Goal: Information Seeking & Learning: Learn about a topic

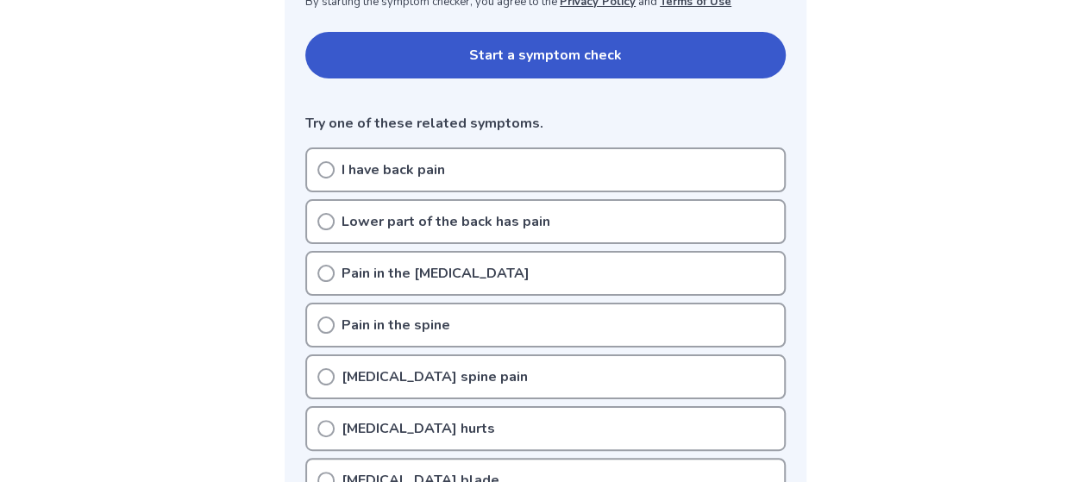
scroll to position [431, 0]
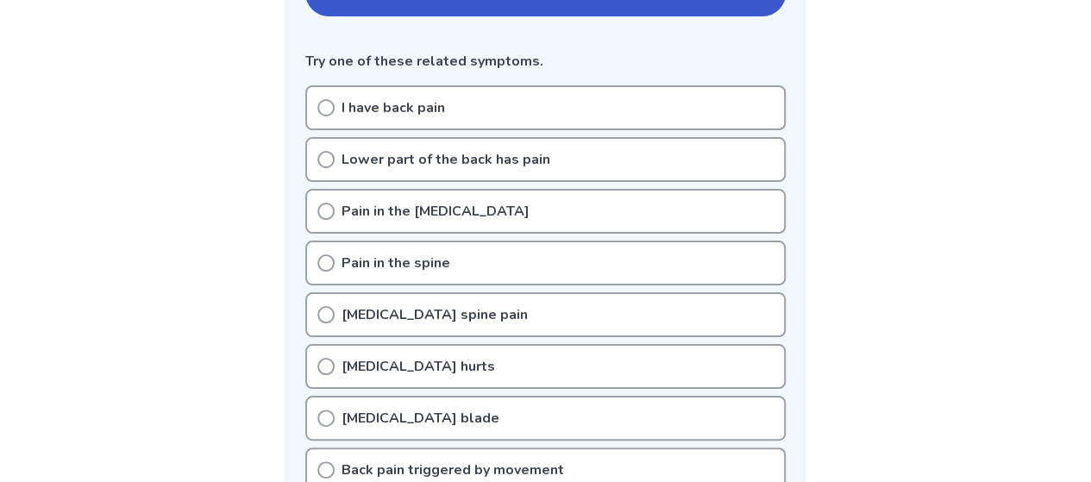
click at [328, 158] on icon at bounding box center [325, 159] width 17 height 17
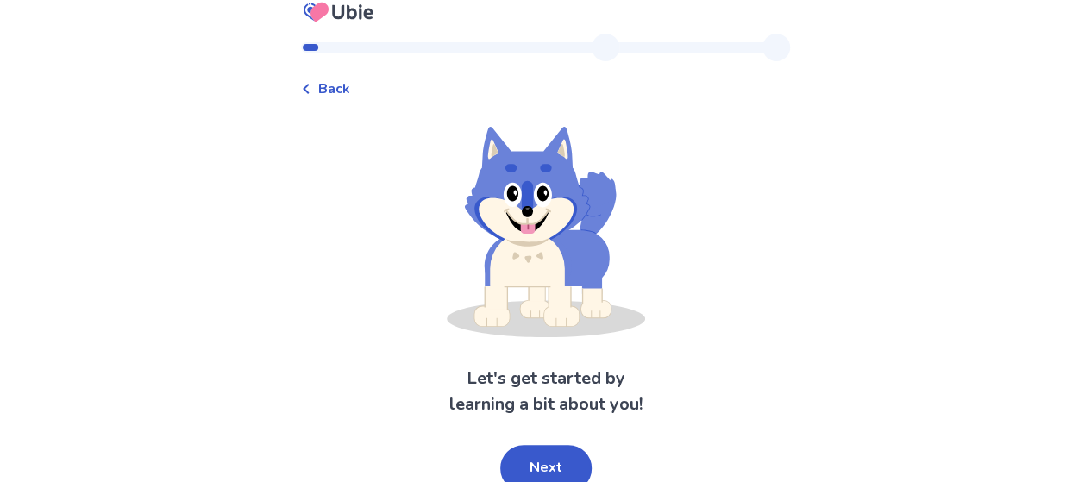
scroll to position [26, 0]
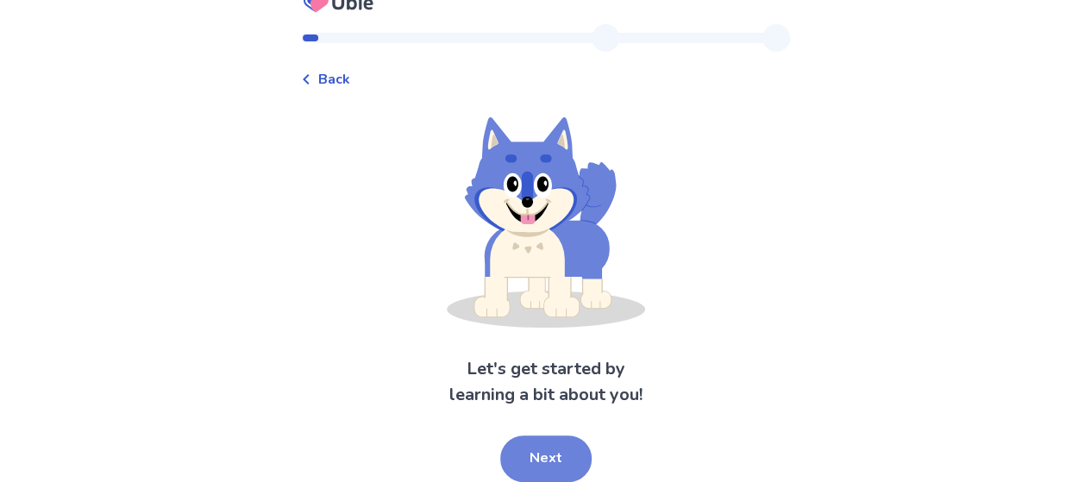
click at [557, 452] on button "Next" at bounding box center [545, 458] width 91 height 47
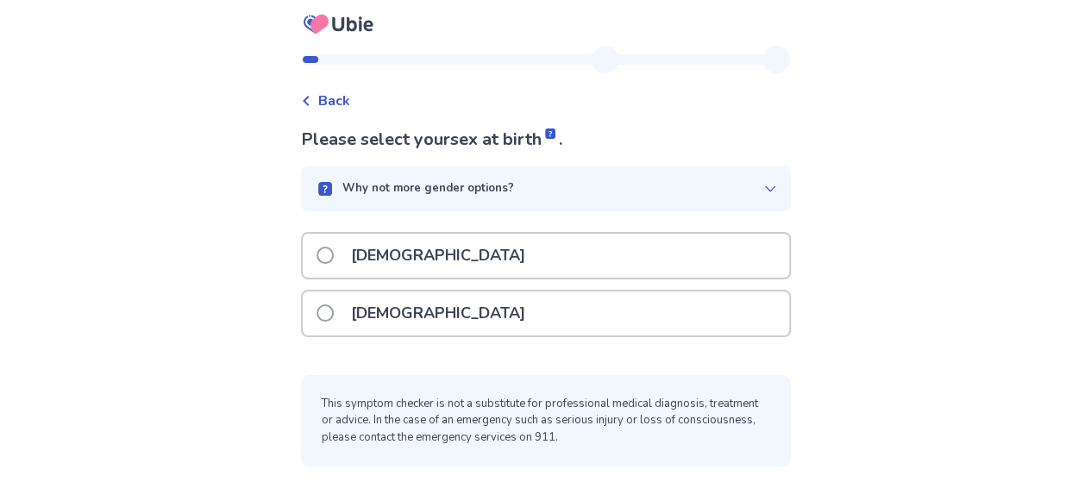
scroll to position [3, 0]
click at [334, 317] on span at bounding box center [324, 313] width 17 height 17
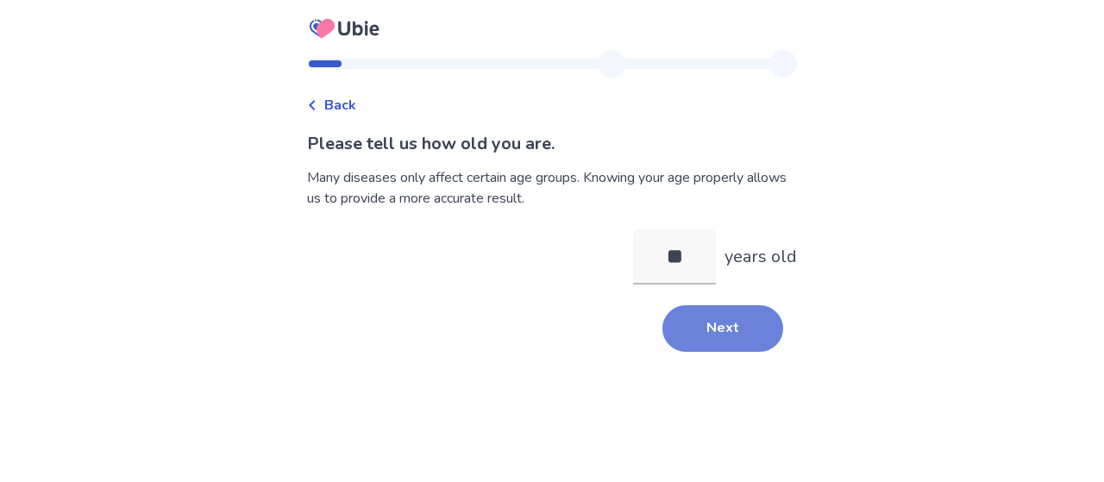
type input "**"
click at [695, 332] on button "Next" at bounding box center [722, 328] width 121 height 47
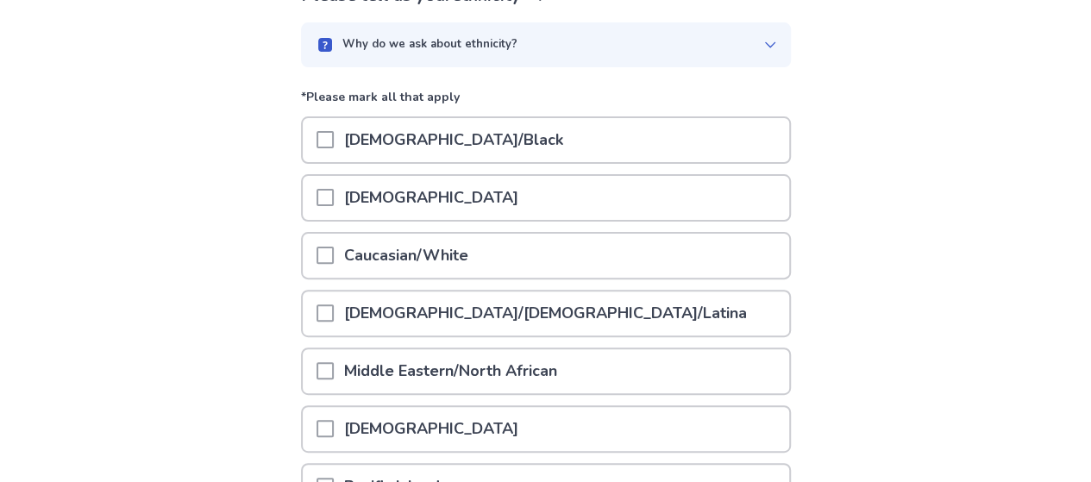
scroll to position [172, 0]
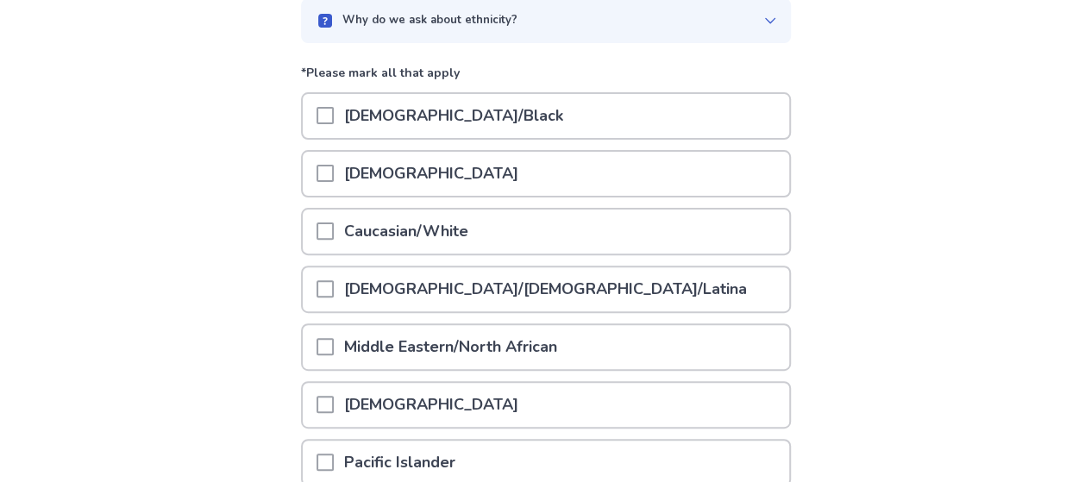
click at [334, 229] on span at bounding box center [324, 230] width 17 height 17
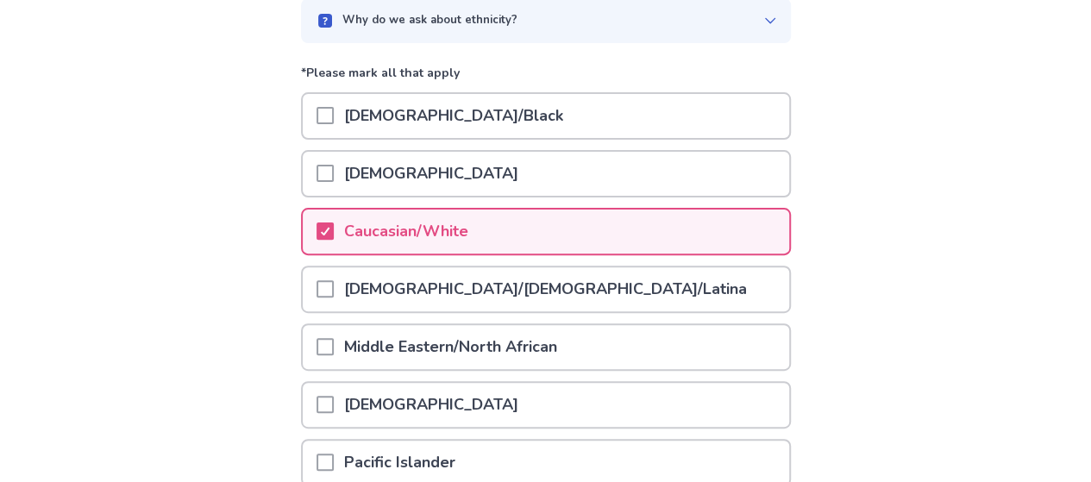
scroll to position [387, 0]
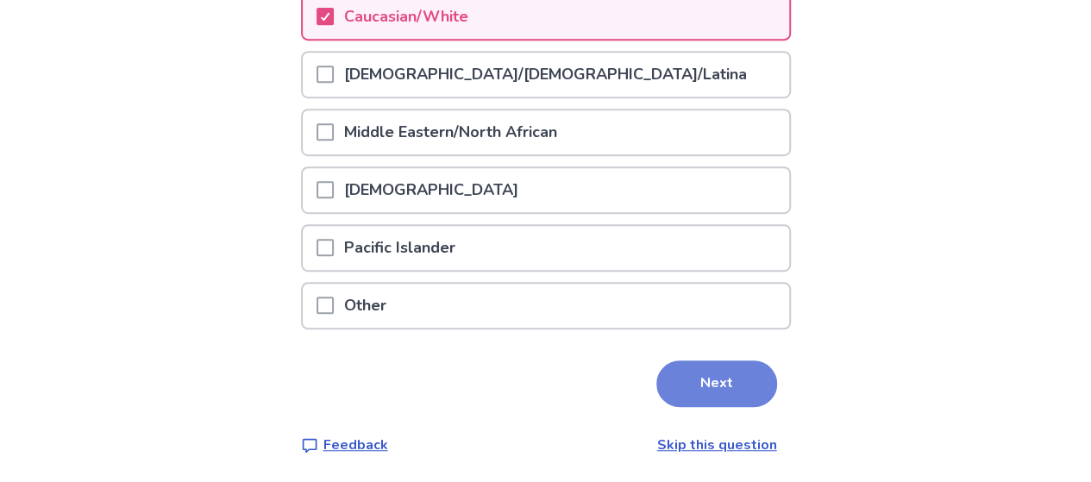
click at [711, 386] on button "Next" at bounding box center [716, 383] width 121 height 47
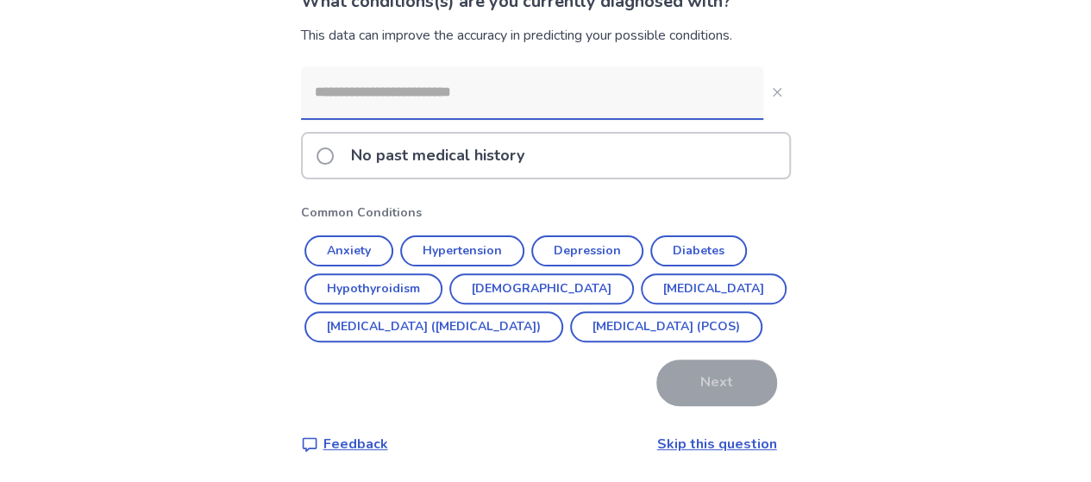
scroll to position [86, 0]
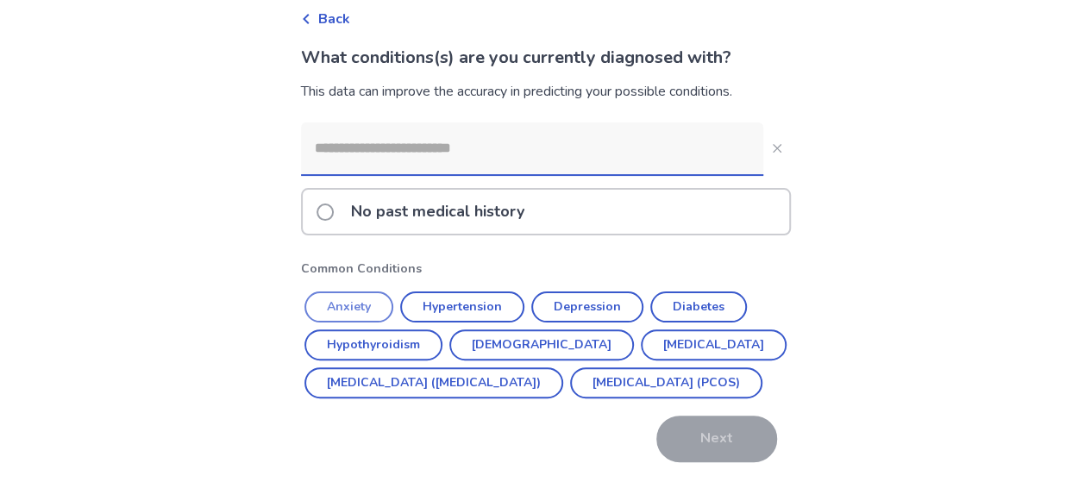
click at [362, 311] on button "Anxiety" at bounding box center [348, 306] width 89 height 31
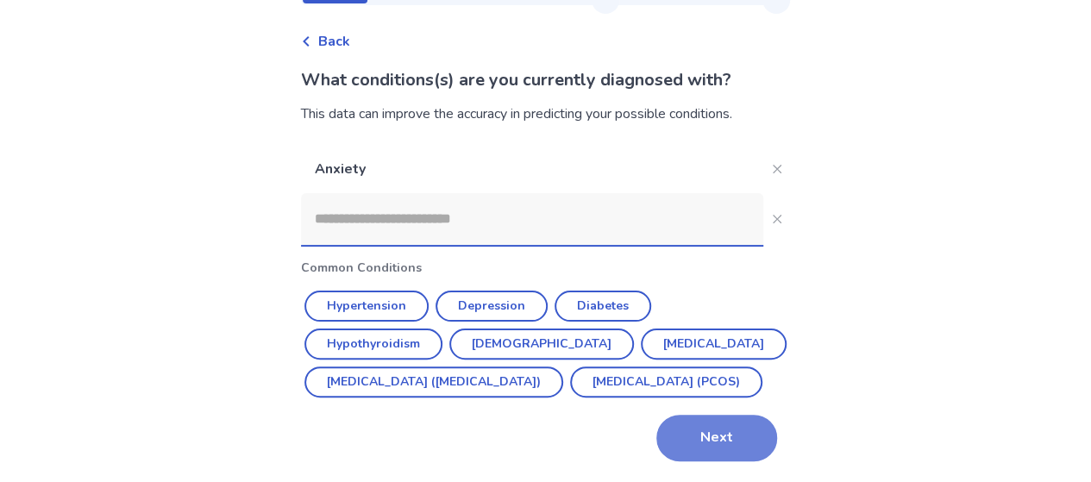
click at [688, 451] on button "Next" at bounding box center [716, 438] width 121 height 47
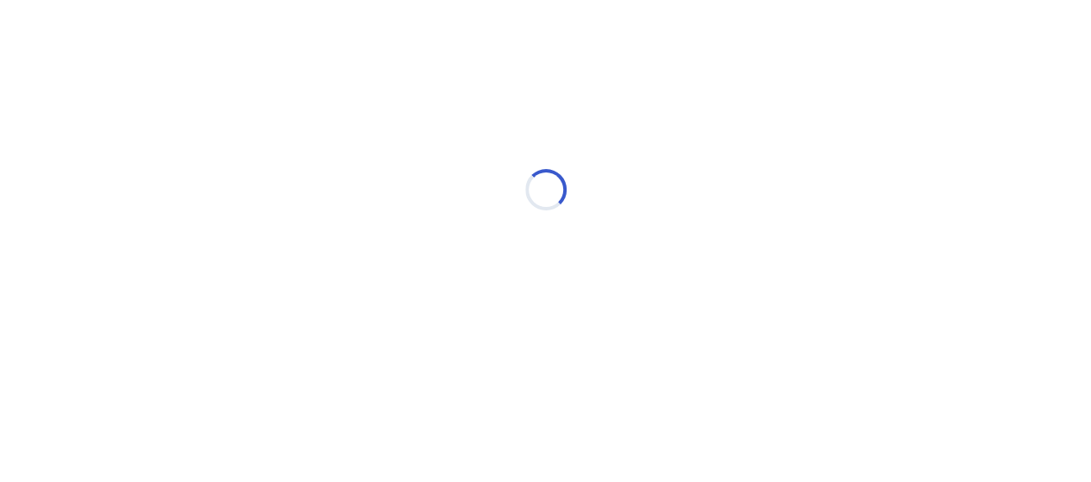
scroll to position [0, 0]
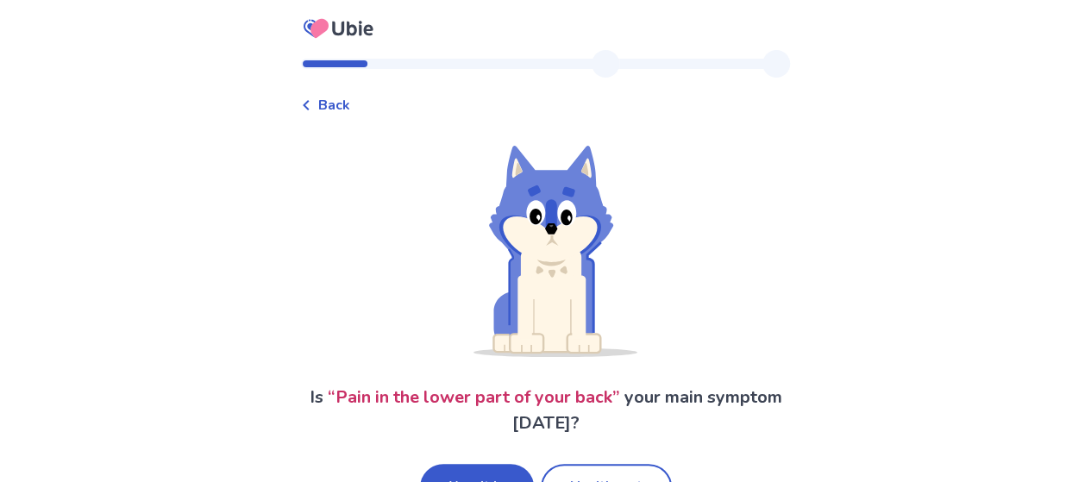
scroll to position [55, 0]
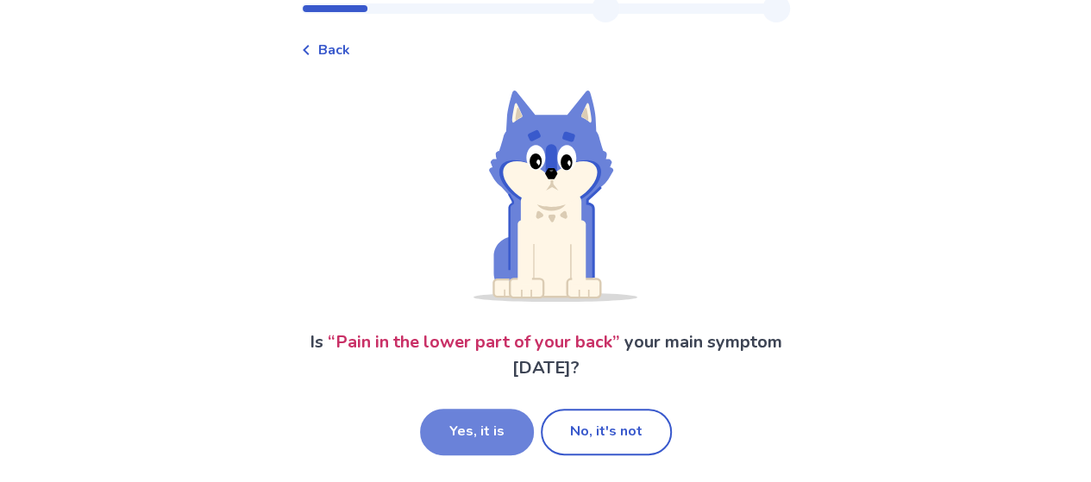
click at [502, 429] on button "Yes, it is" at bounding box center [477, 432] width 114 height 47
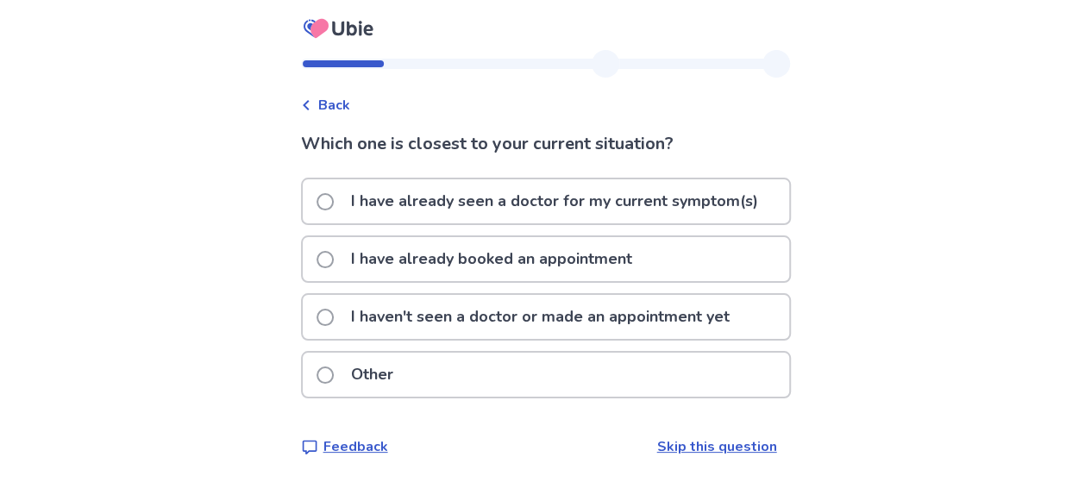
click at [690, 448] on link "Skip this question" at bounding box center [717, 446] width 120 height 19
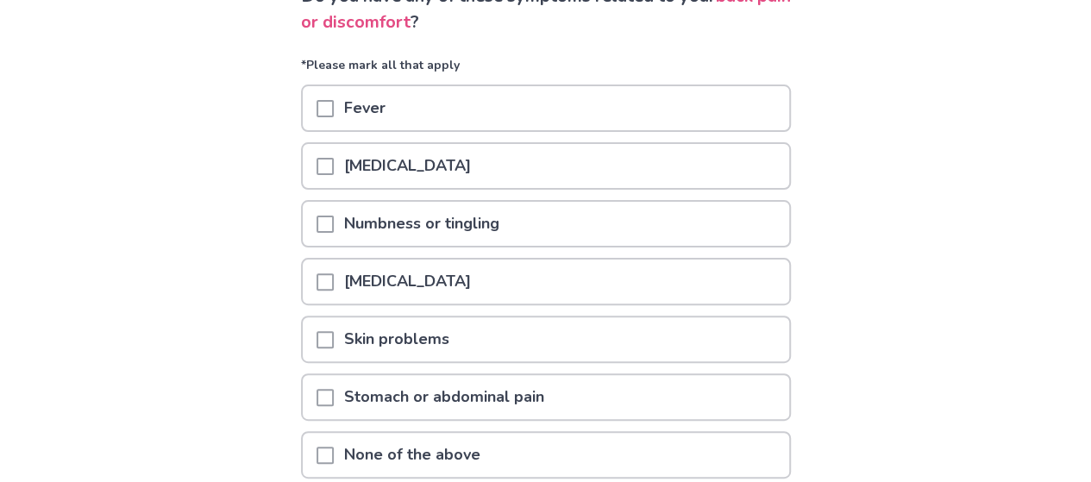
scroll to position [172, 0]
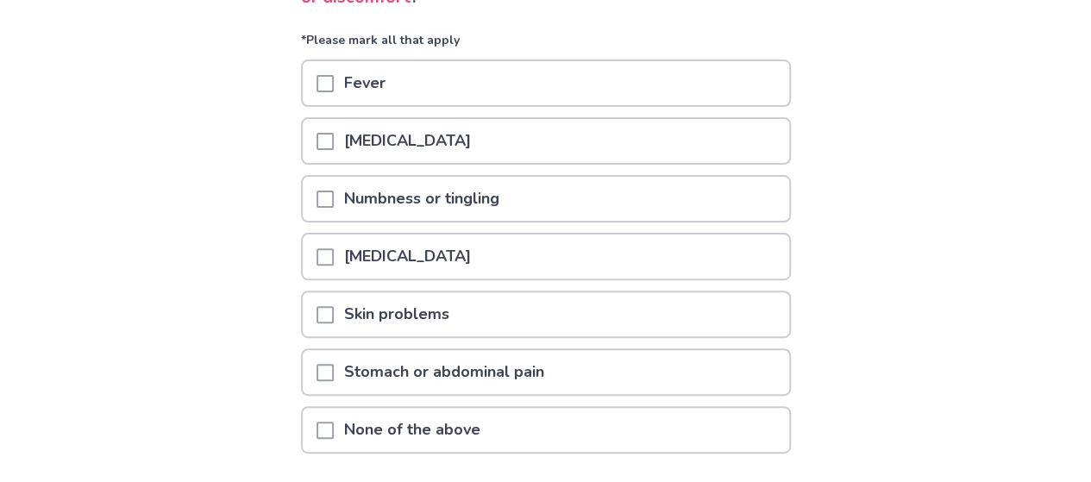
click at [334, 139] on span at bounding box center [324, 141] width 17 height 17
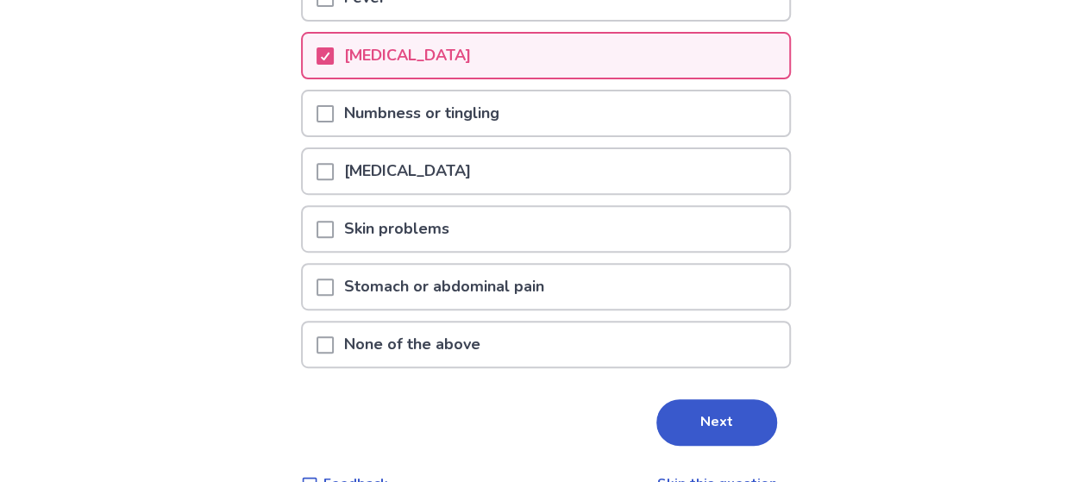
scroll to position [297, 0]
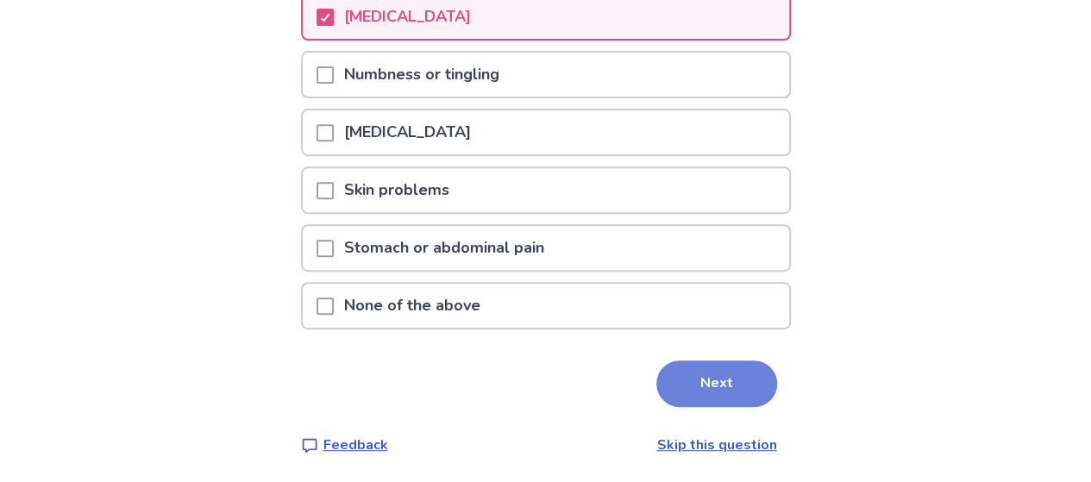
click at [693, 383] on button "Next" at bounding box center [716, 383] width 121 height 47
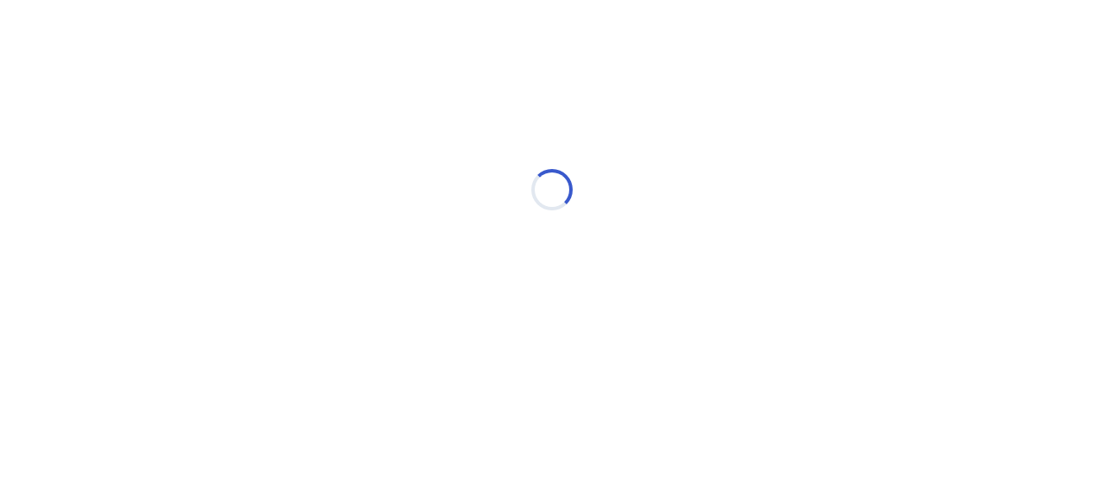
select select "*"
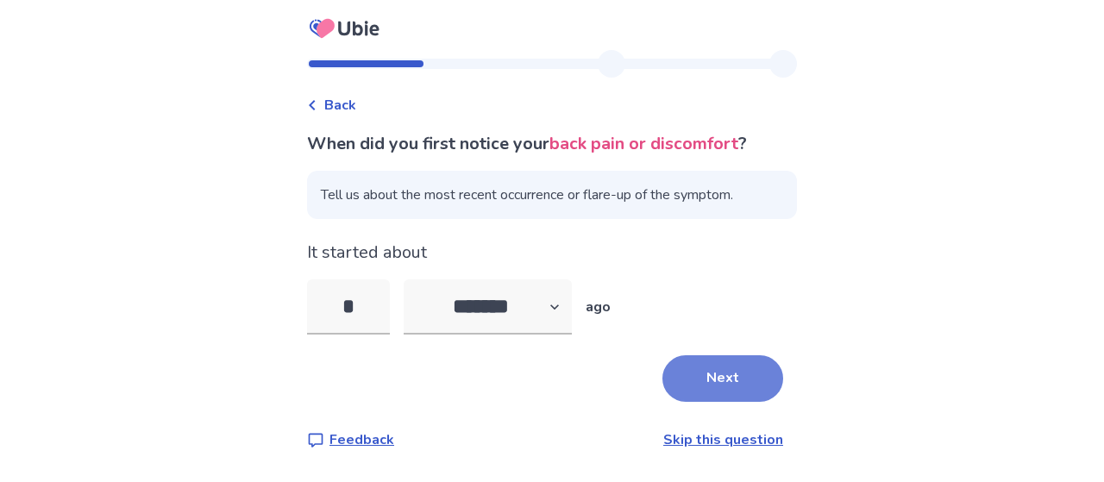
type input "*"
click at [711, 373] on button "Next" at bounding box center [722, 378] width 121 height 47
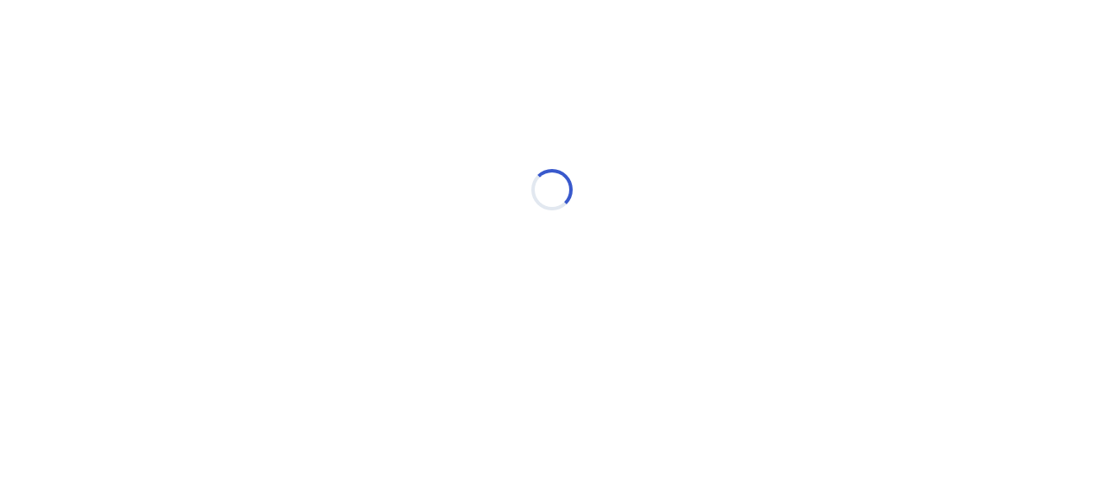
select select "*"
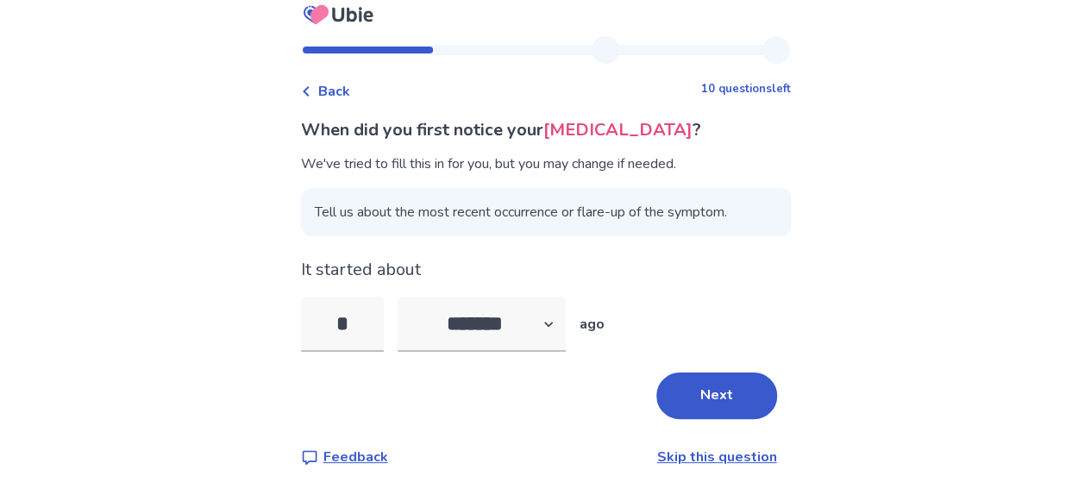
scroll to position [26, 0]
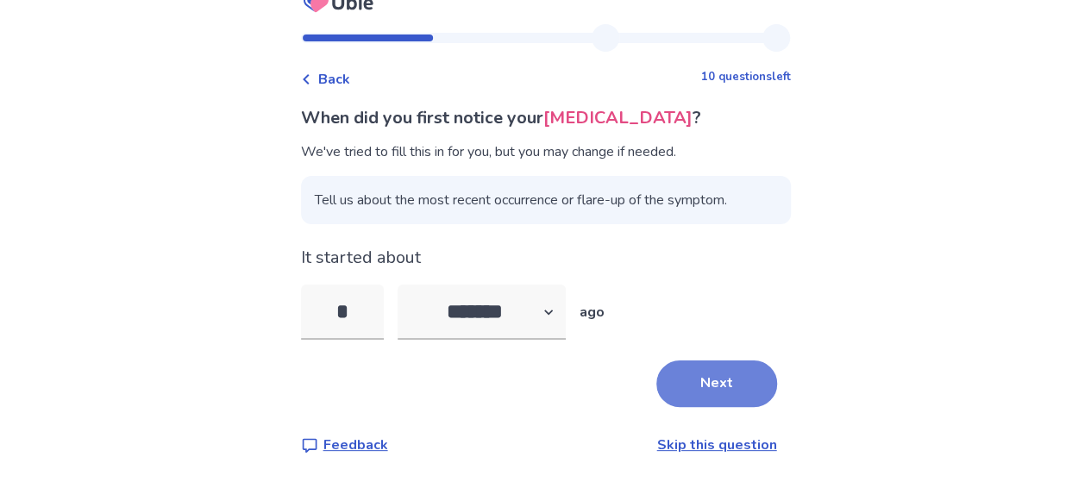
click at [707, 391] on button "Next" at bounding box center [716, 383] width 121 height 47
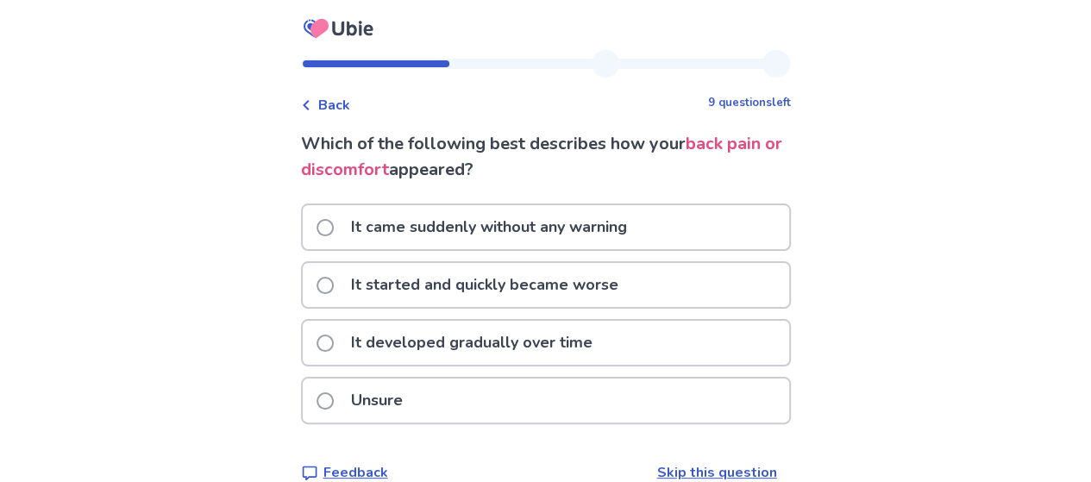
click at [334, 229] on span at bounding box center [324, 227] width 17 height 17
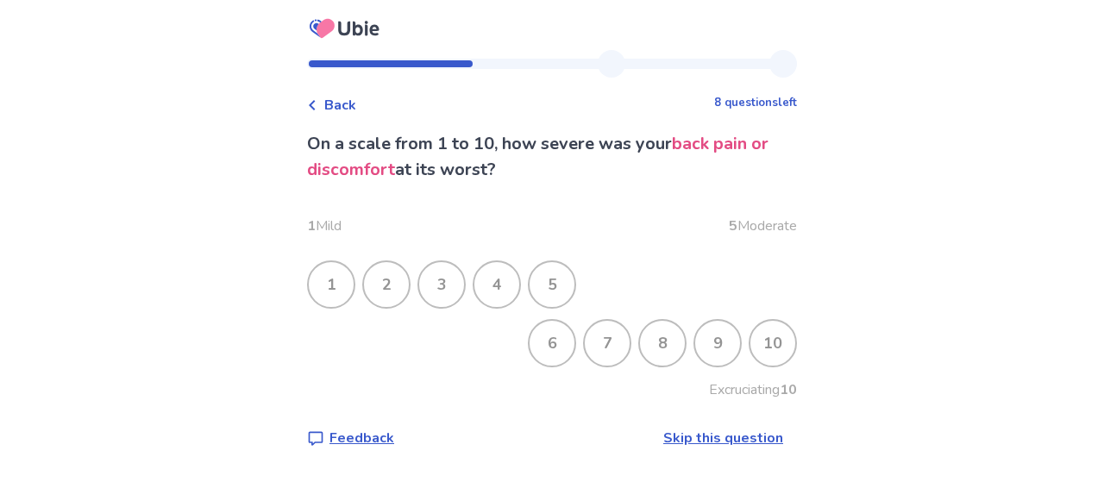
click at [709, 344] on div "9" at bounding box center [717, 343] width 45 height 45
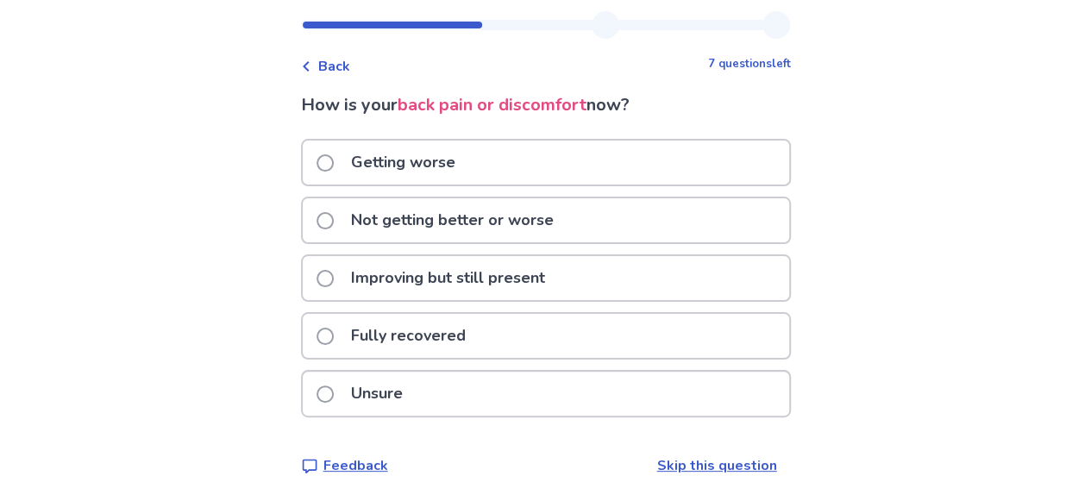
scroll to position [60, 0]
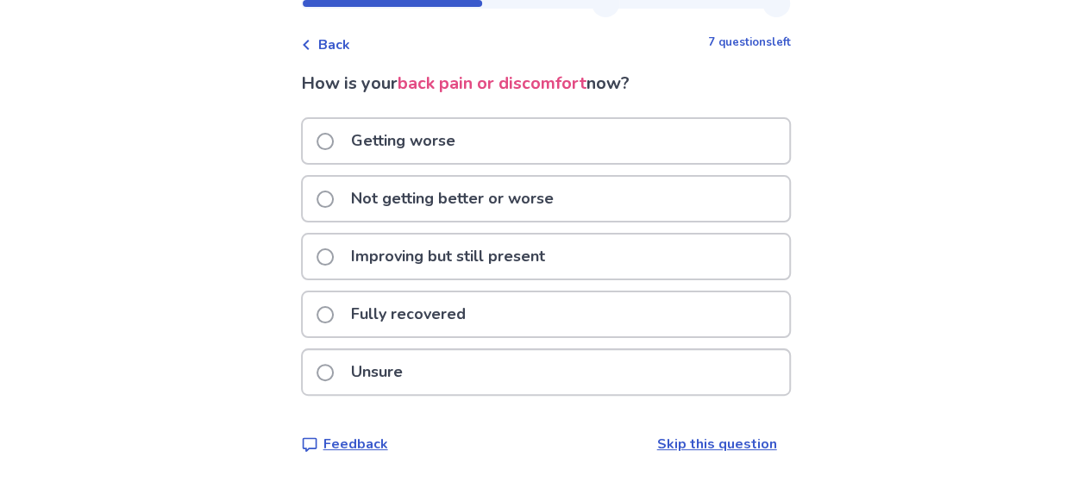
click at [333, 258] on span at bounding box center [324, 256] width 17 height 17
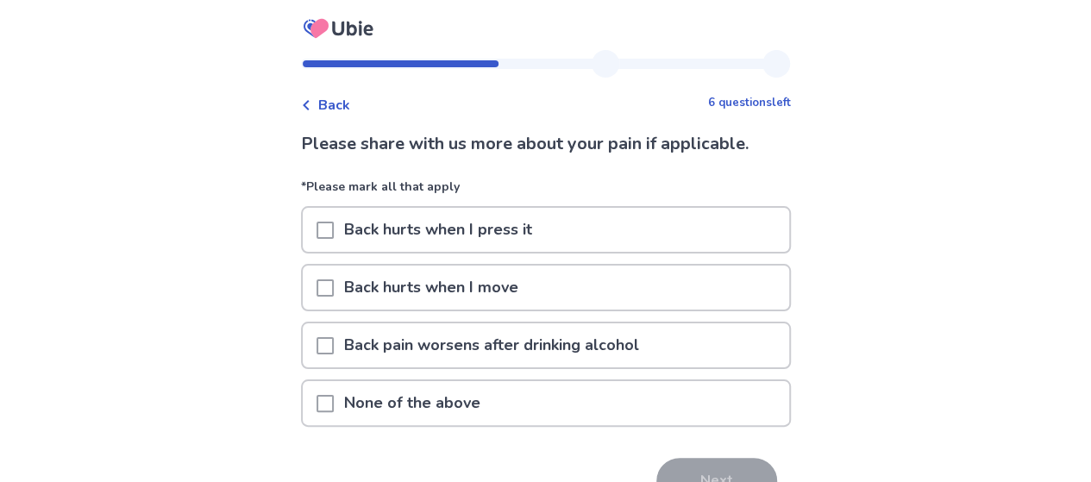
scroll to position [86, 0]
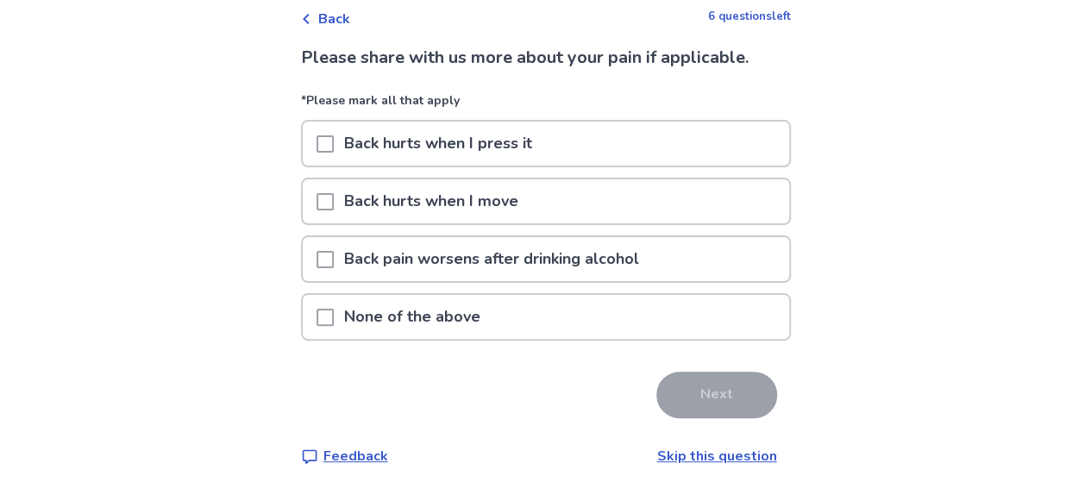
click at [334, 141] on span at bounding box center [324, 143] width 17 height 17
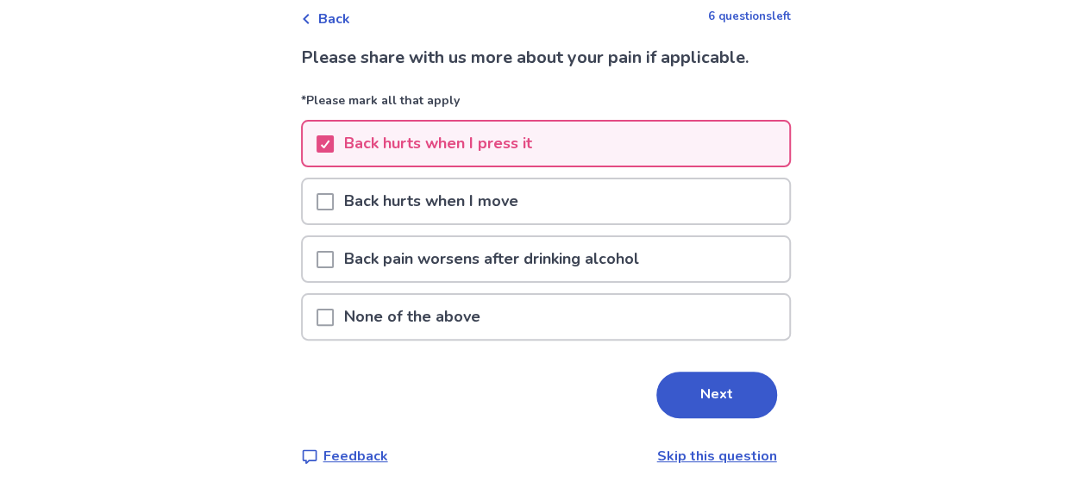
click at [334, 204] on span at bounding box center [324, 201] width 17 height 17
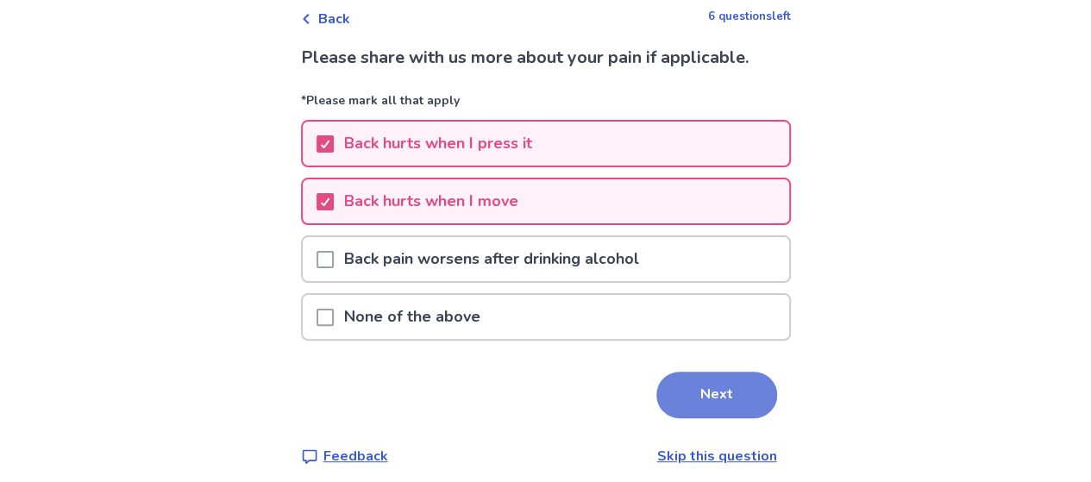
click at [721, 398] on button "Next" at bounding box center [716, 395] width 121 height 47
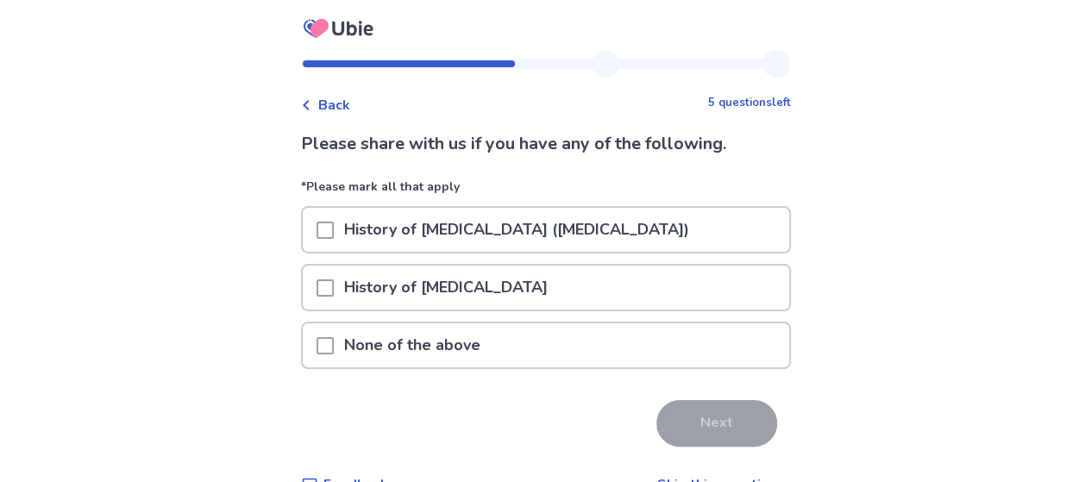
click at [334, 348] on span at bounding box center [324, 345] width 17 height 17
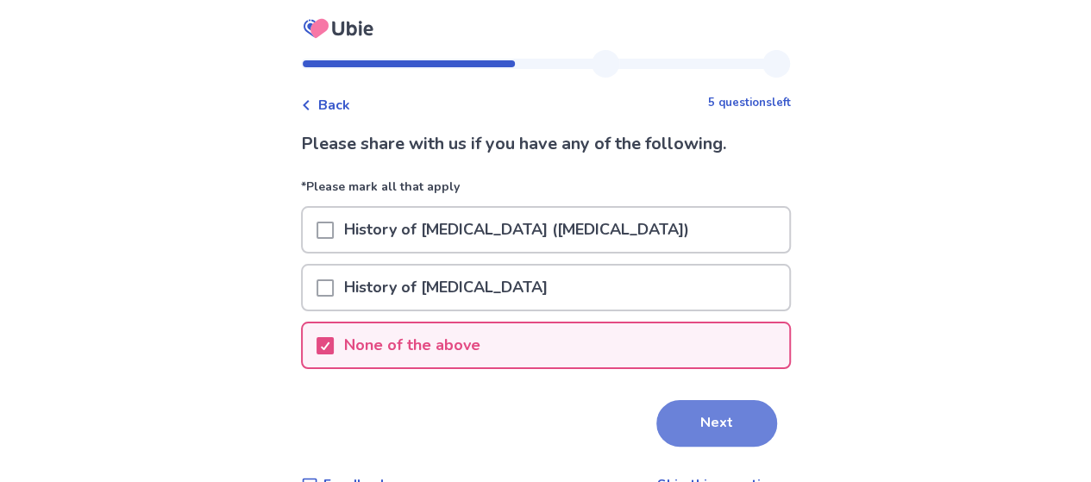
click at [685, 423] on button "Next" at bounding box center [716, 423] width 121 height 47
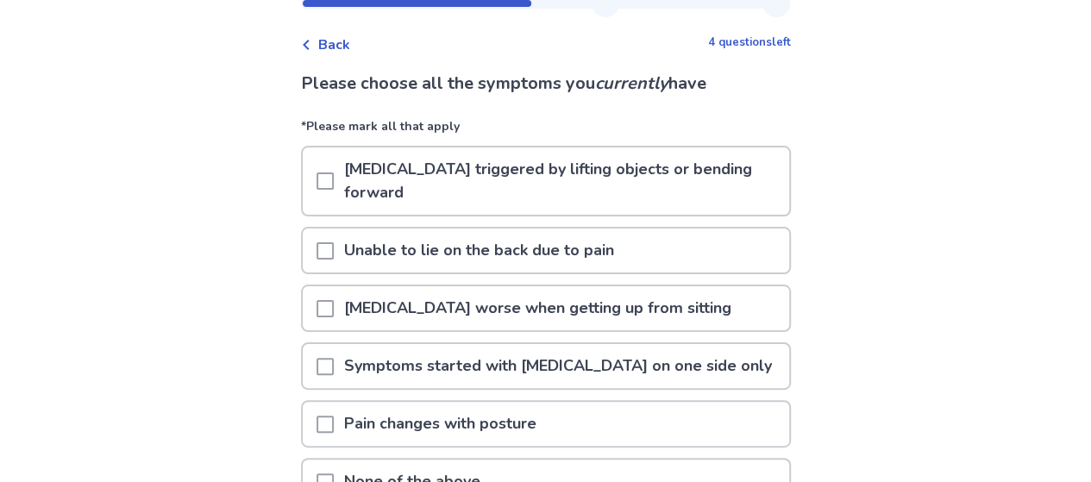
scroll to position [86, 0]
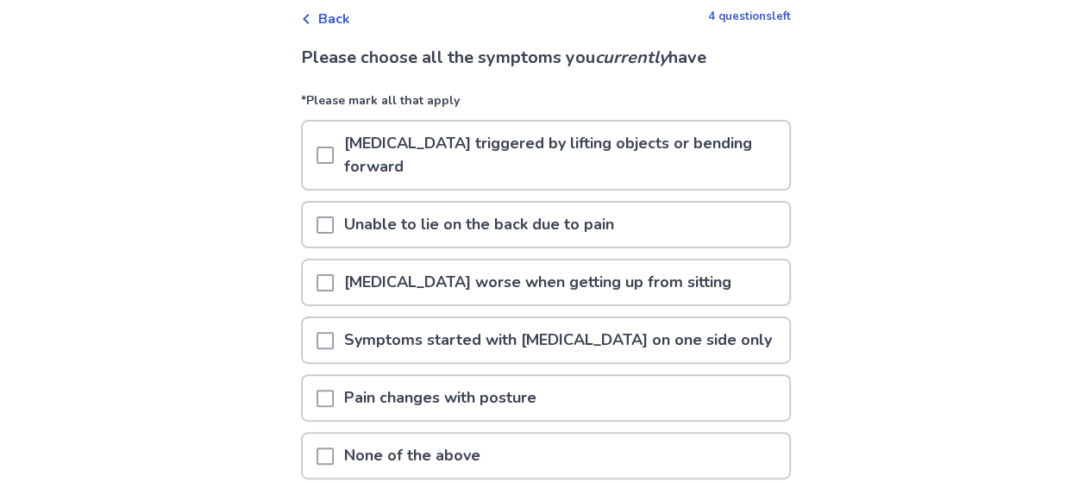
click at [334, 152] on span at bounding box center [324, 155] width 17 height 17
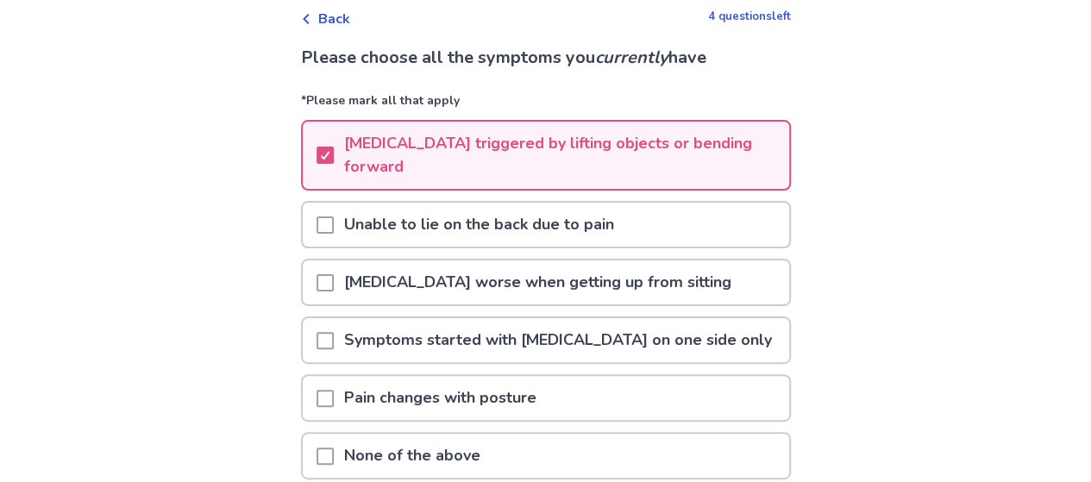
click at [333, 225] on span at bounding box center [324, 224] width 17 height 17
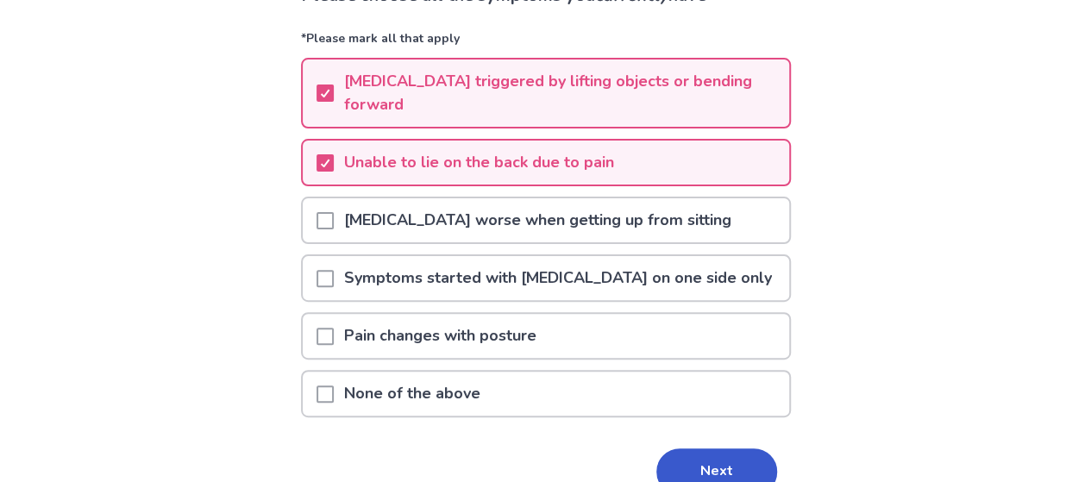
scroll to position [236, 0]
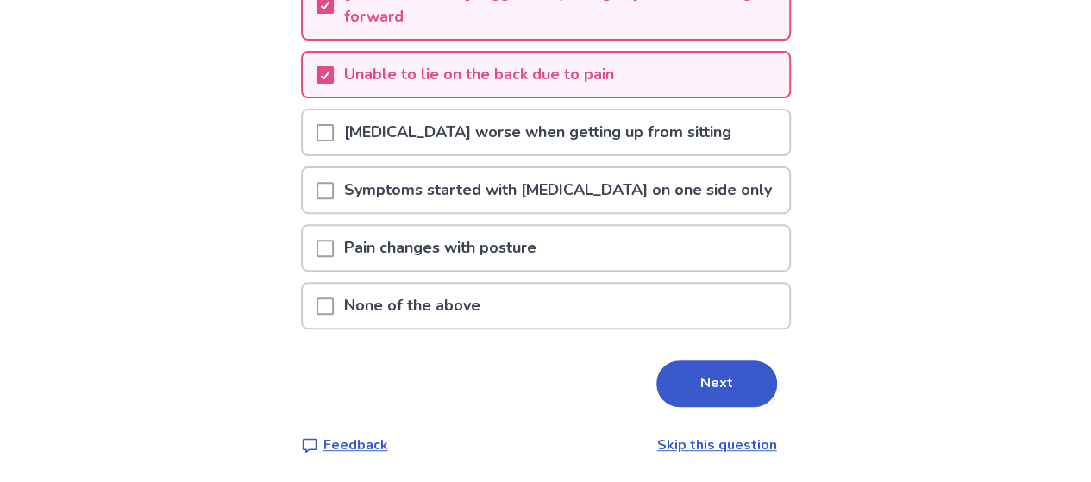
click at [334, 249] on span at bounding box center [324, 248] width 17 height 17
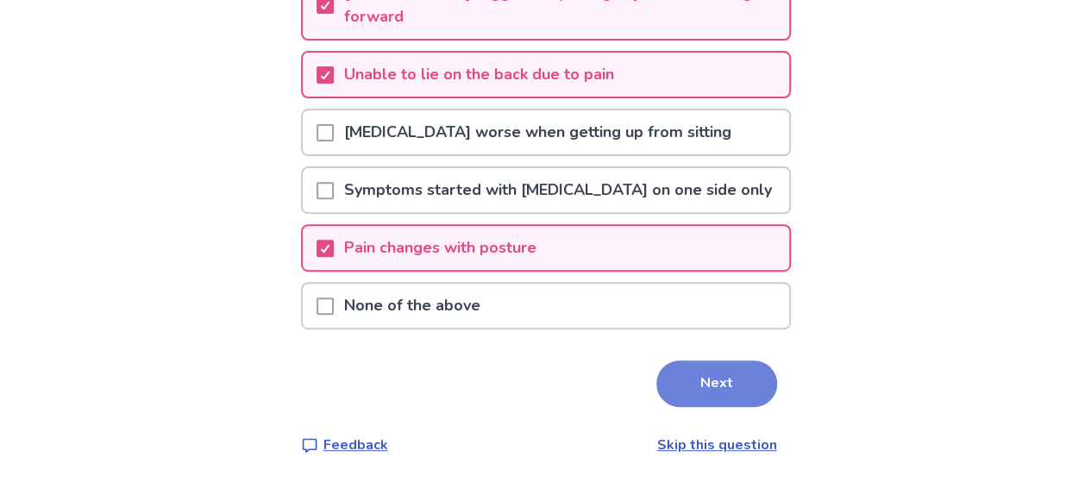
click at [686, 385] on button "Next" at bounding box center [716, 383] width 121 height 47
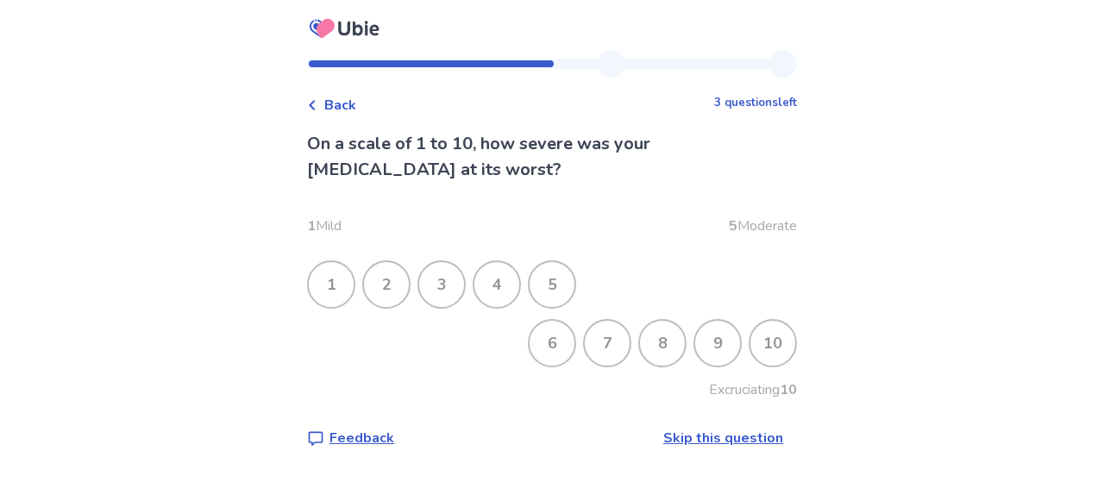
click at [707, 340] on div "9" at bounding box center [717, 343] width 45 height 45
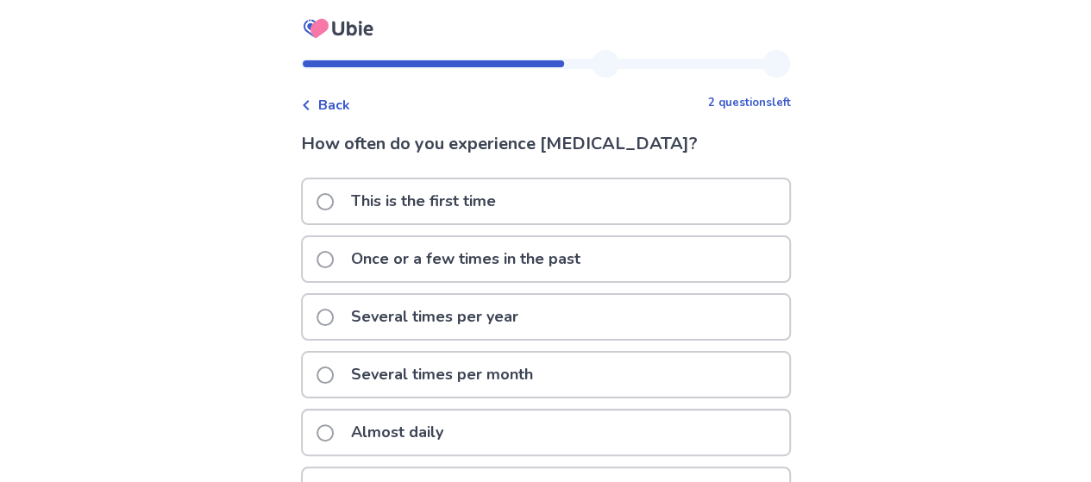
click at [334, 260] on span at bounding box center [324, 259] width 17 height 17
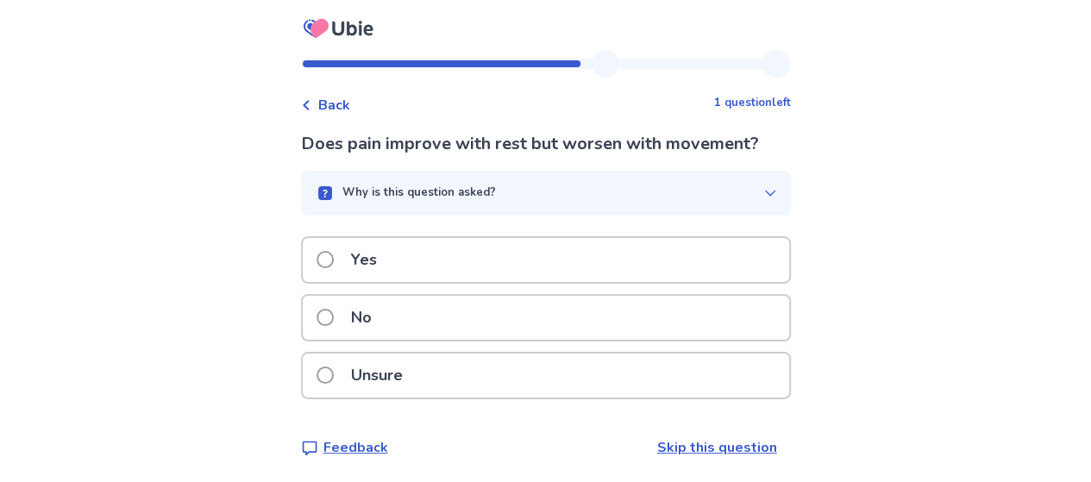
scroll to position [3, 0]
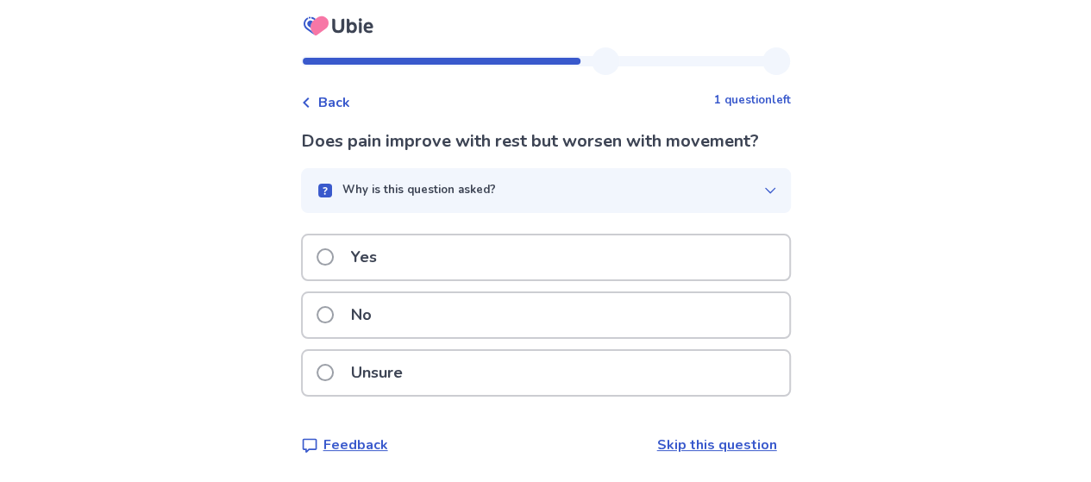
click at [334, 370] on span at bounding box center [324, 372] width 17 height 17
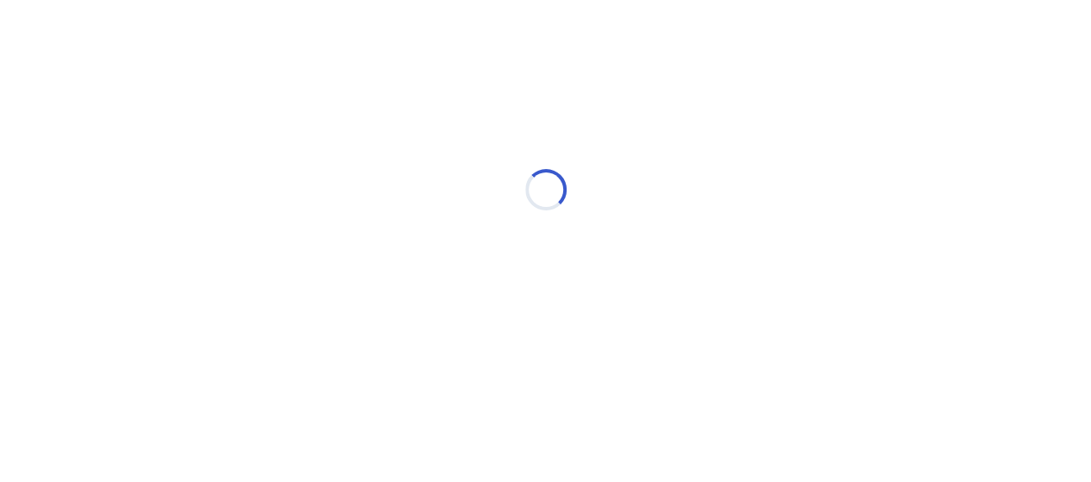
scroll to position [0, 0]
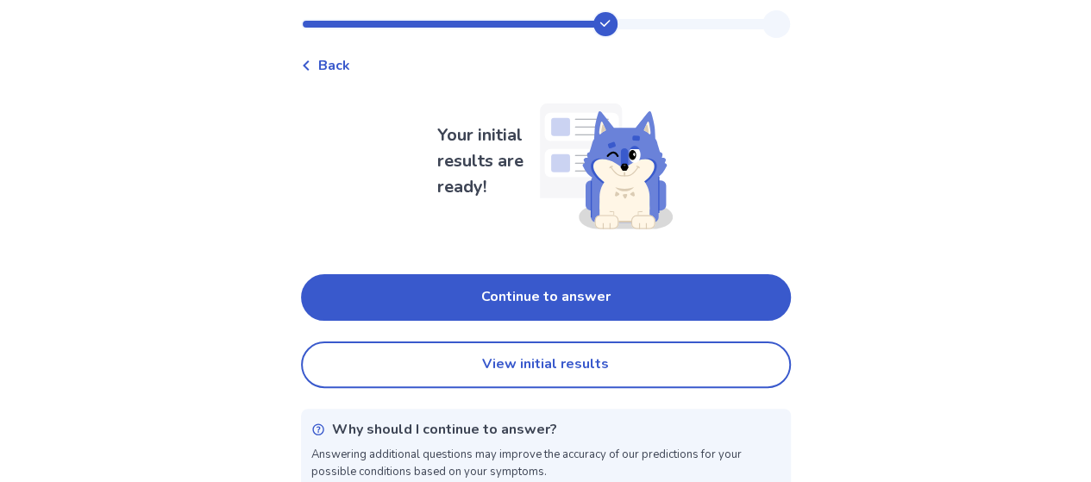
scroll to position [62, 0]
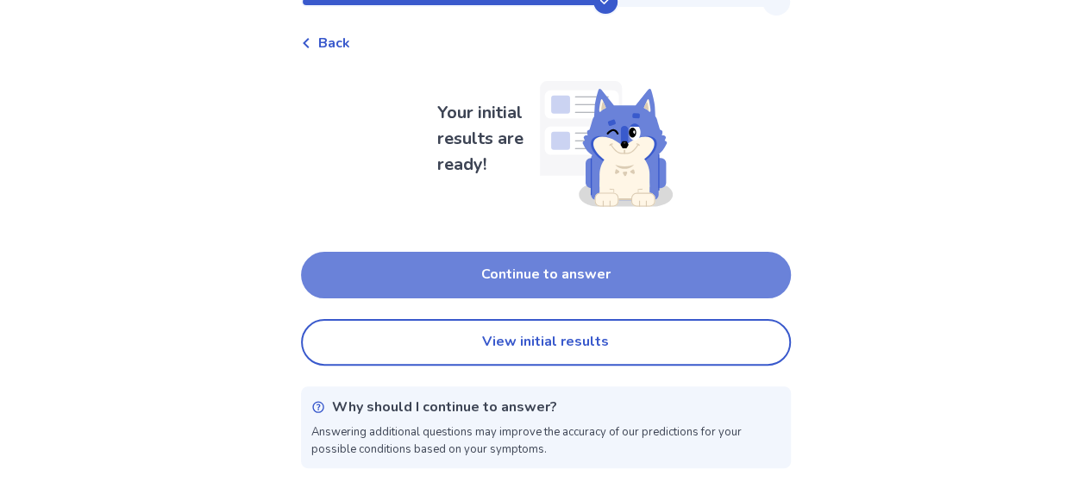
click at [552, 274] on button "Continue to answer" at bounding box center [546, 275] width 490 height 47
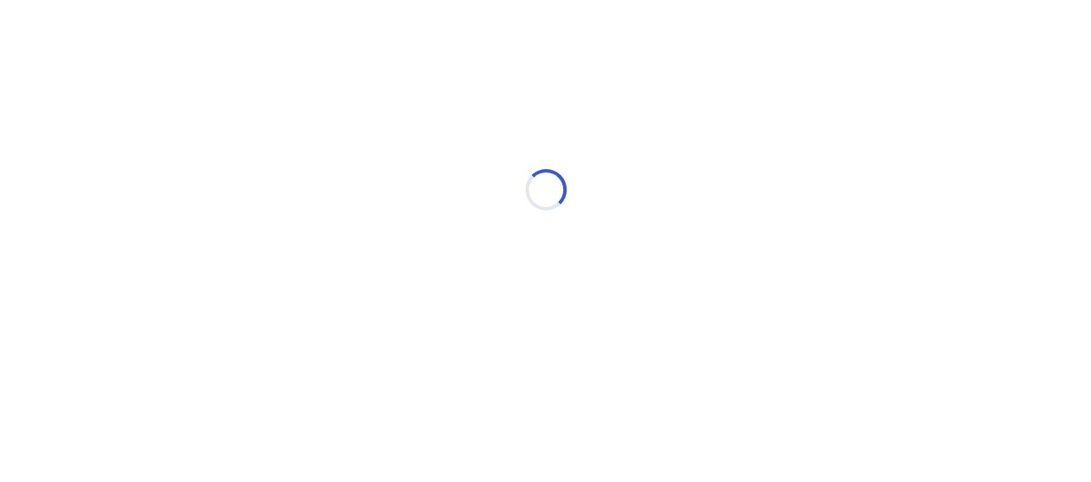
scroll to position [0, 0]
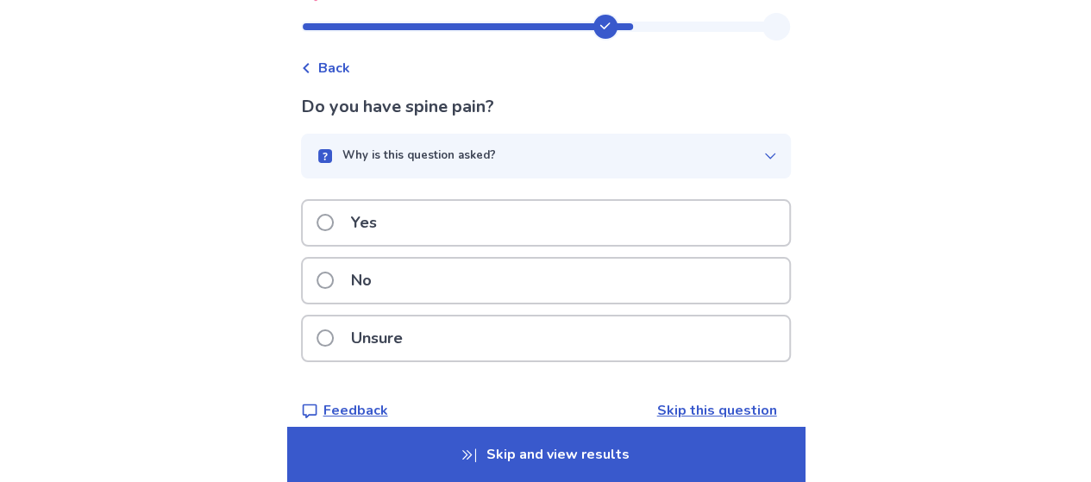
scroll to position [58, 0]
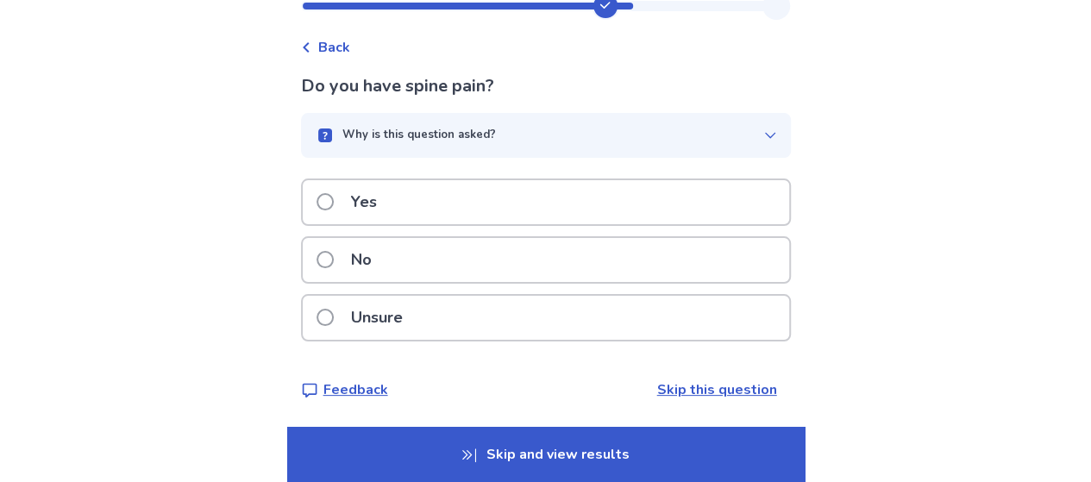
click at [398, 316] on p "Unsure" at bounding box center [377, 318] width 72 height 44
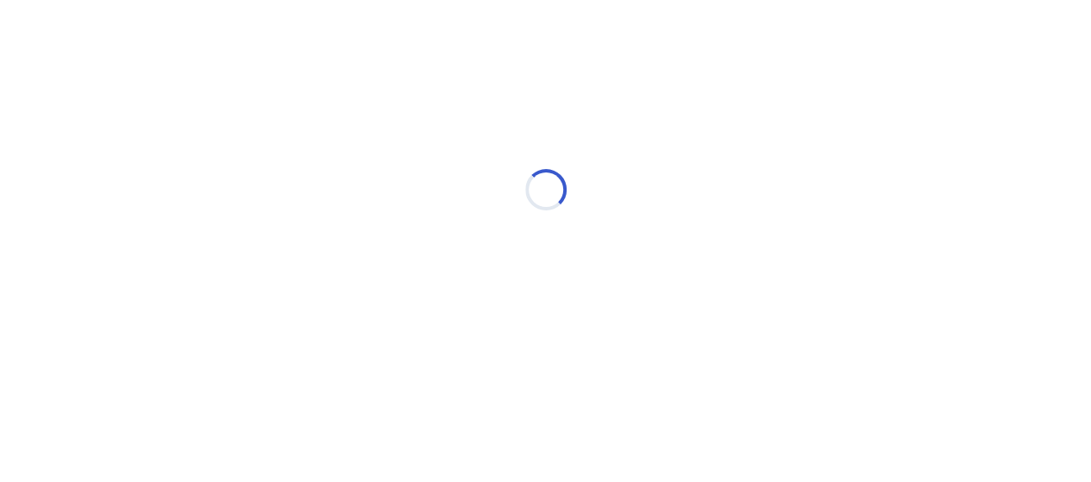
scroll to position [0, 0]
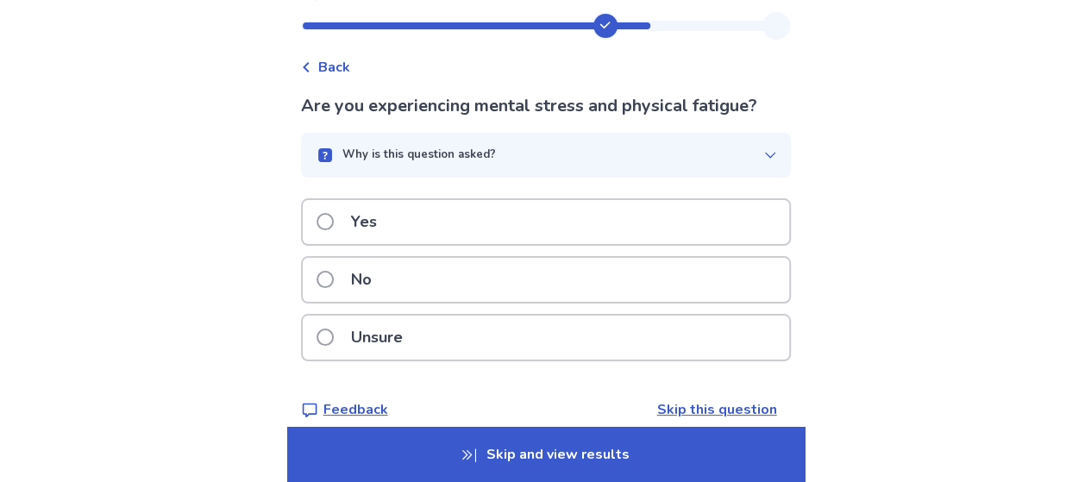
scroll to position [58, 0]
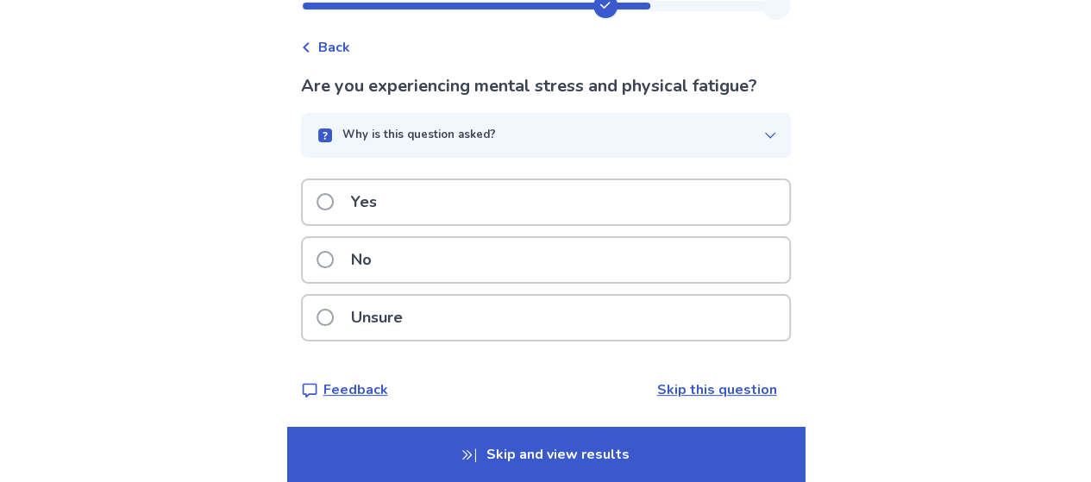
click at [374, 204] on p "Yes" at bounding box center [364, 202] width 47 height 44
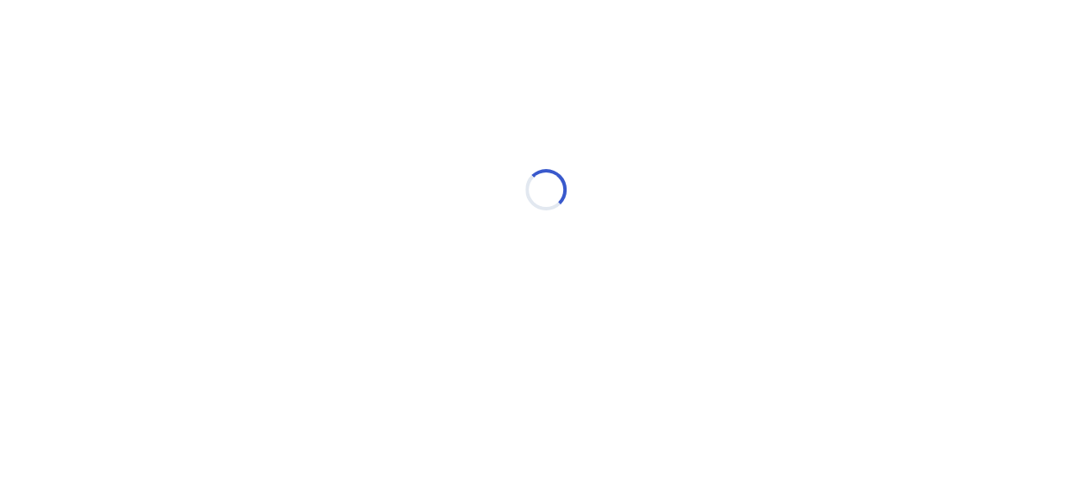
scroll to position [0, 0]
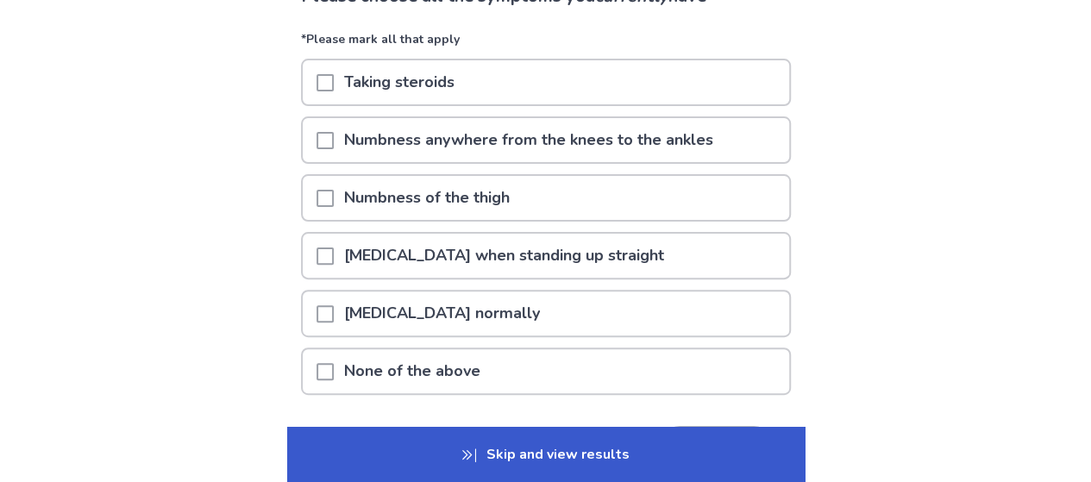
scroll to position [172, 0]
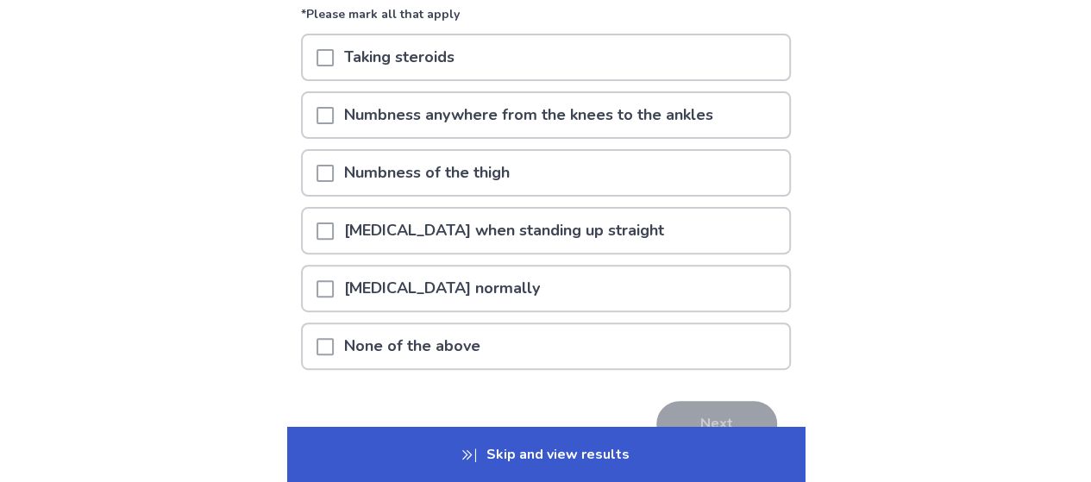
click at [334, 231] on span at bounding box center [324, 230] width 17 height 17
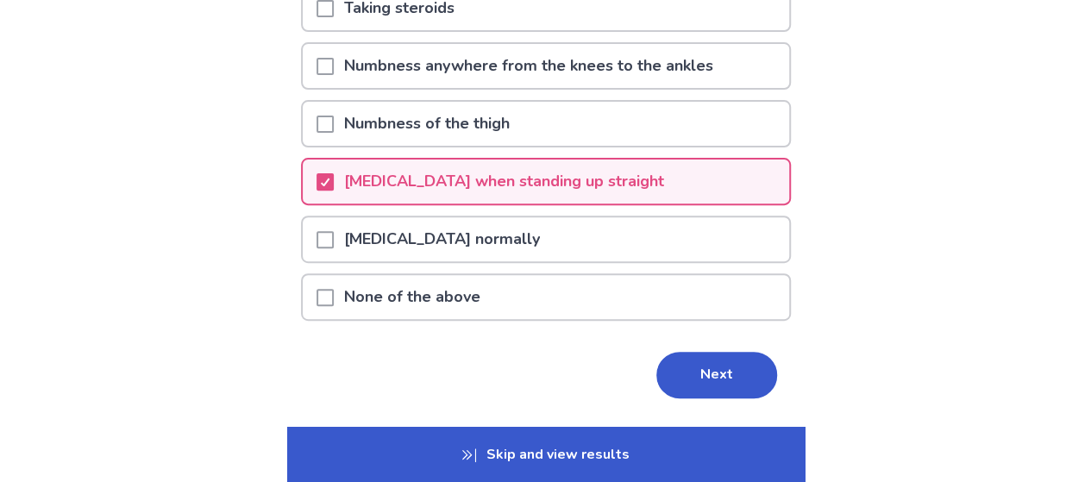
scroll to position [259, 0]
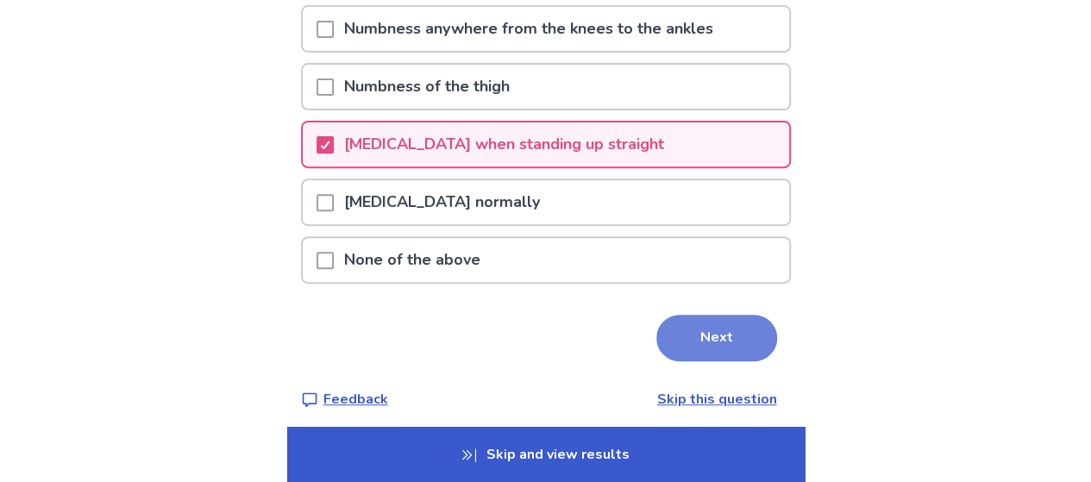
click at [720, 337] on button "Next" at bounding box center [716, 338] width 121 height 47
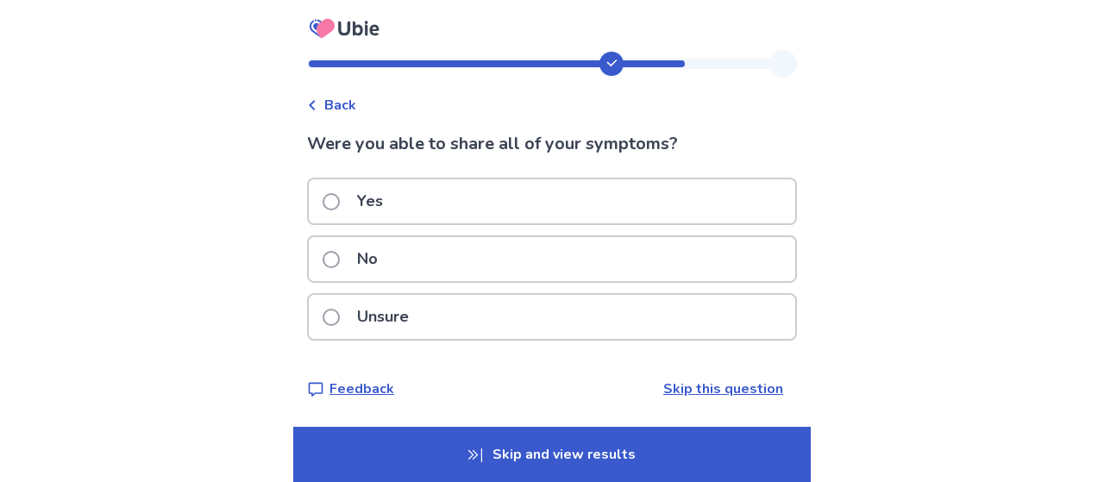
click at [685, 384] on link "Skip this question" at bounding box center [723, 388] width 120 height 19
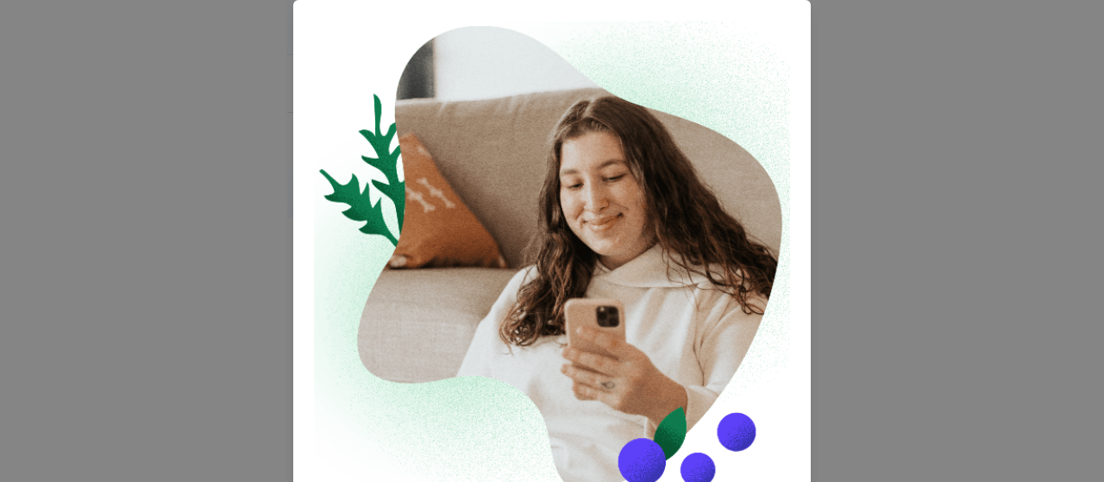
click at [929, 231] on div "Sponsored Ad Consult a FREE Nutritionist Before Seeing a Doctor Before going to…" at bounding box center [552, 241] width 1104 height 482
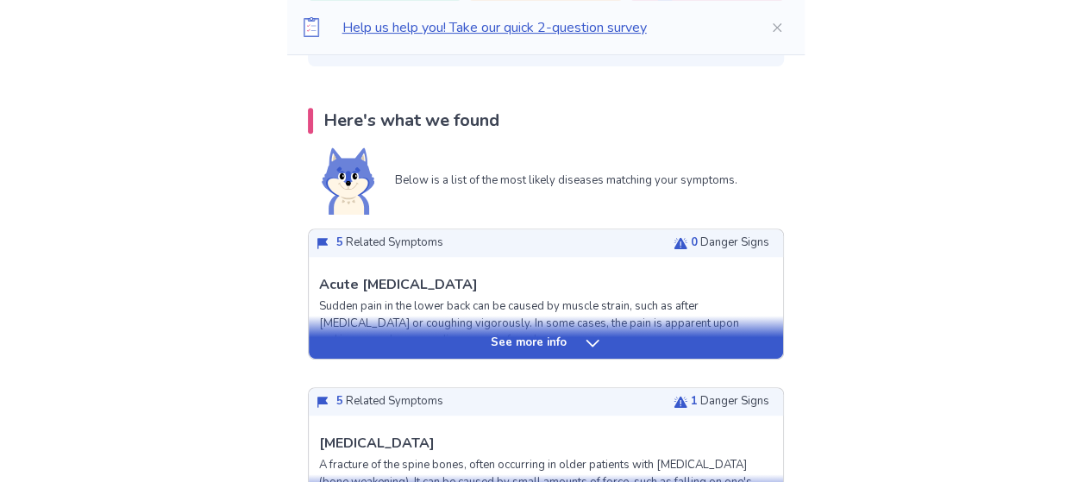
scroll to position [345, 0]
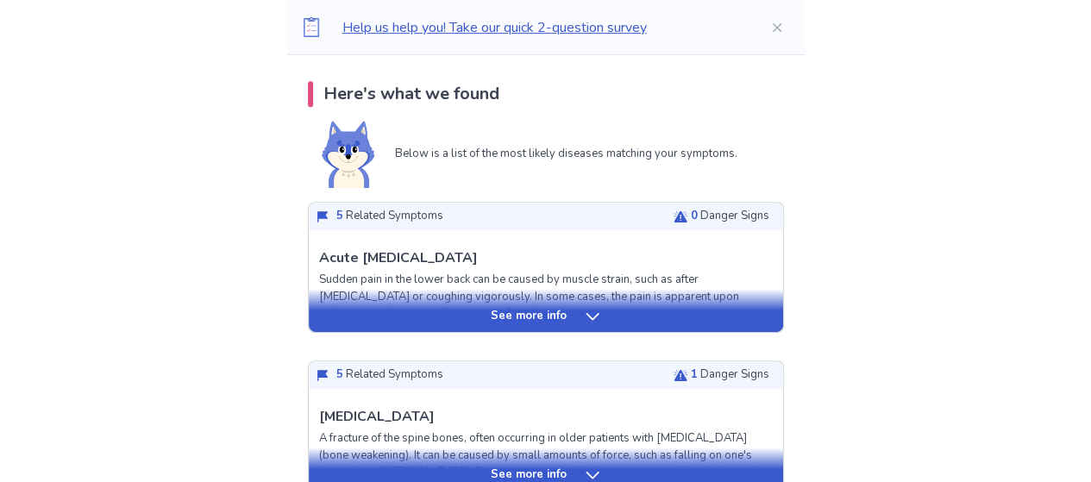
click at [571, 315] on div "See more info" at bounding box center [546, 316] width 474 height 17
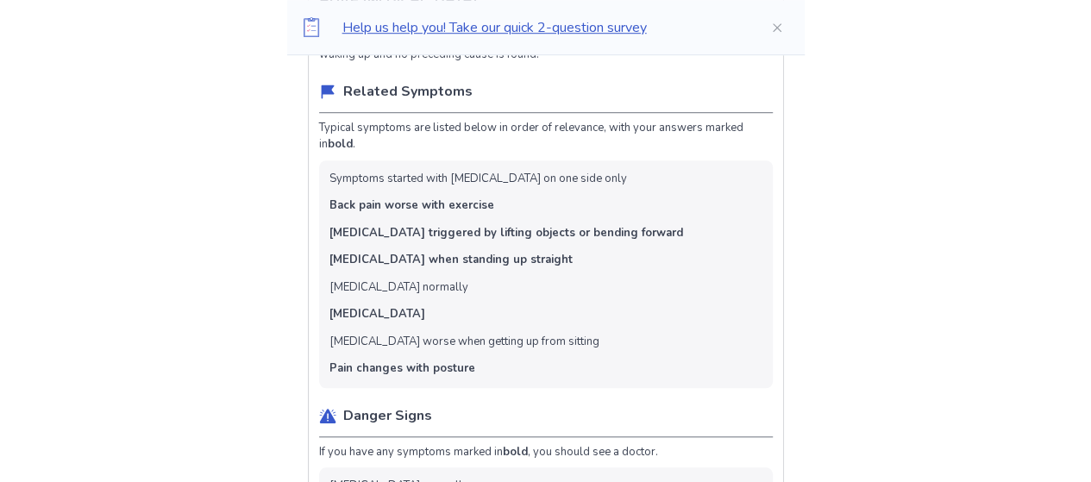
scroll to position [431, 0]
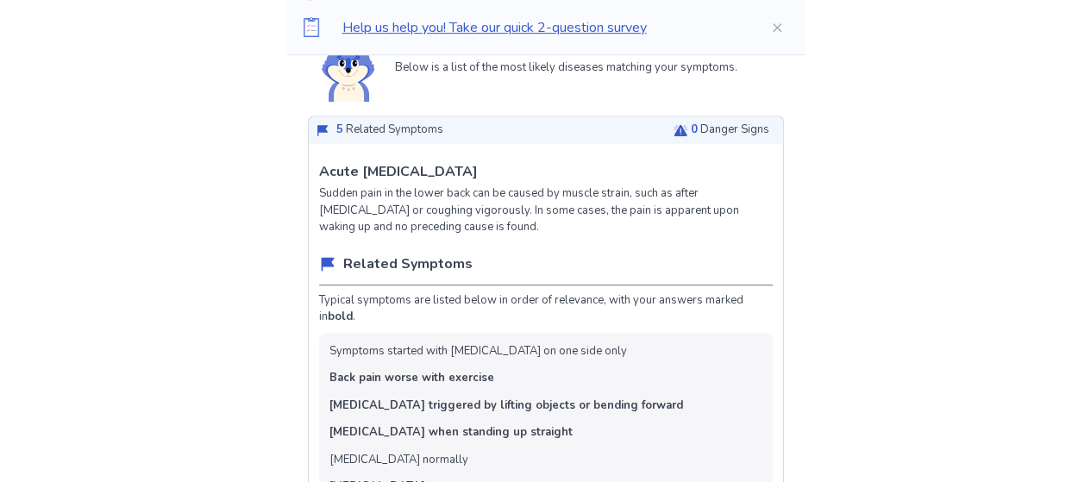
drag, startPoint x: 327, startPoint y: 173, endPoint x: 478, endPoint y: 173, distance: 150.9
click at [416, 172] on p "Acute Low Back Pain" at bounding box center [398, 171] width 159 height 21
